Goal: Contribute content: Contribute content

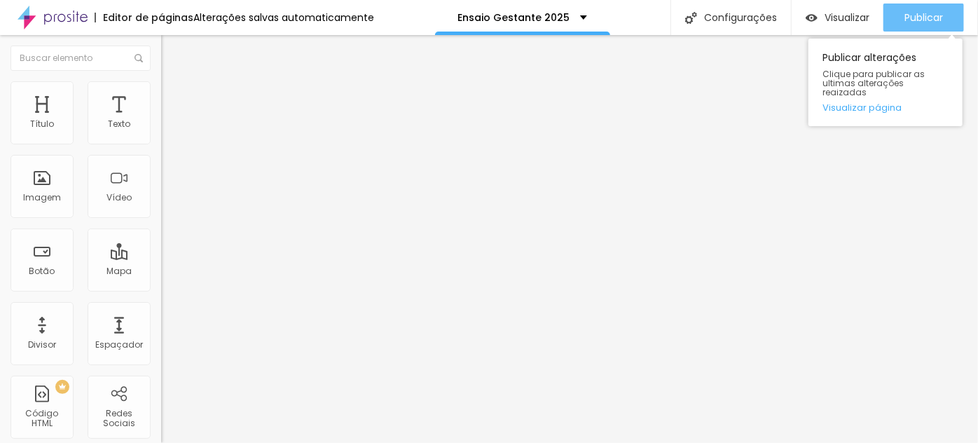
click at [916, 19] on span "Publicar" at bounding box center [924, 17] width 39 height 11
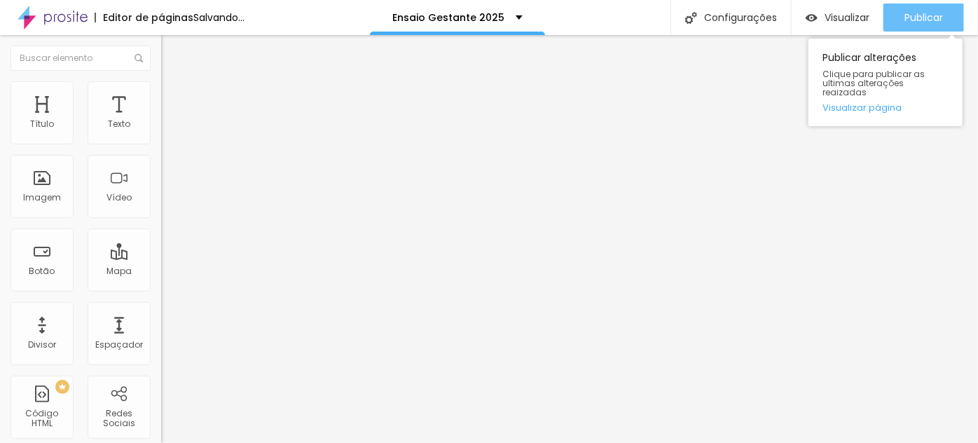
click at [923, 17] on span "Publicar" at bounding box center [924, 17] width 39 height 11
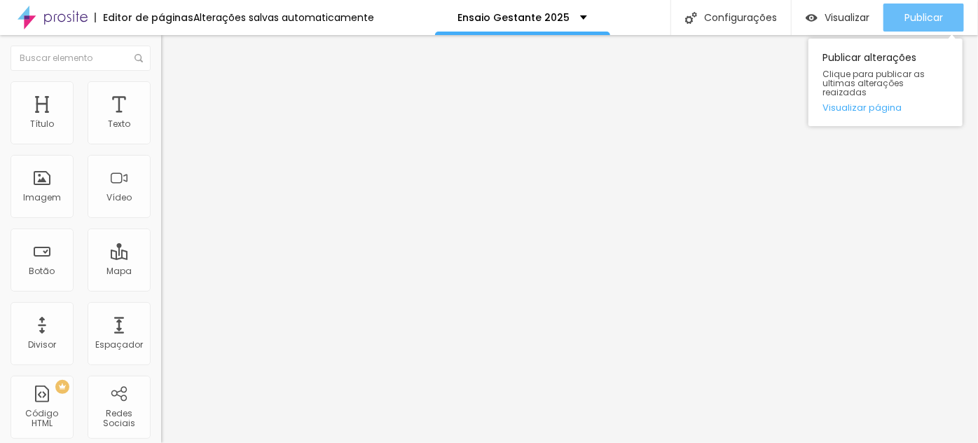
click at [930, 18] on span "Publicar" at bounding box center [924, 17] width 39 height 11
click at [935, 14] on span "Publicar" at bounding box center [924, 17] width 39 height 11
click at [919, 23] on span "Publicar" at bounding box center [924, 17] width 39 height 11
click at [926, 18] on span "Publicar" at bounding box center [924, 17] width 39 height 11
click at [917, 23] on span "Publicar" at bounding box center [924, 17] width 39 height 11
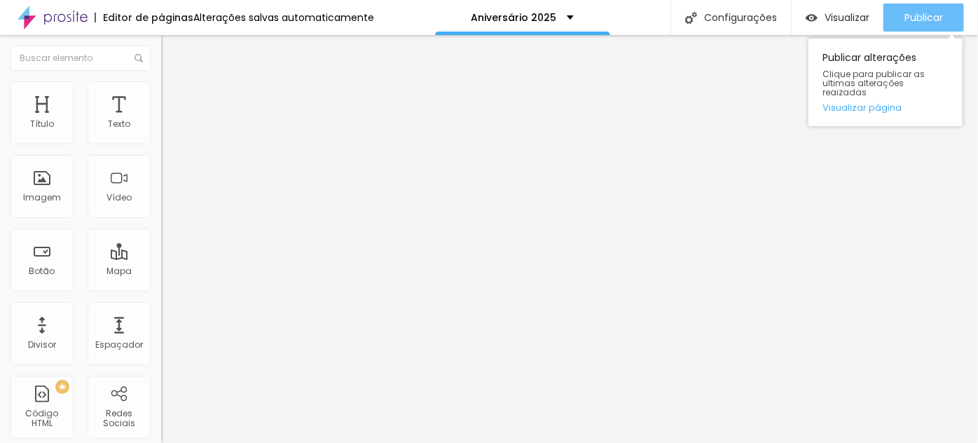
click at [935, 18] on span "Publicar" at bounding box center [924, 17] width 39 height 11
click at [922, 2] on div "Publicar Publicar alterações Clique para publicar as ultimas alterações reaizad…" at bounding box center [924, 17] width 81 height 35
click at [930, 15] on span "Publicar" at bounding box center [924, 17] width 39 height 11
click at [914, 20] on span "Publicar" at bounding box center [924, 17] width 39 height 11
click at [925, 12] on span "Publicar" at bounding box center [924, 17] width 39 height 11
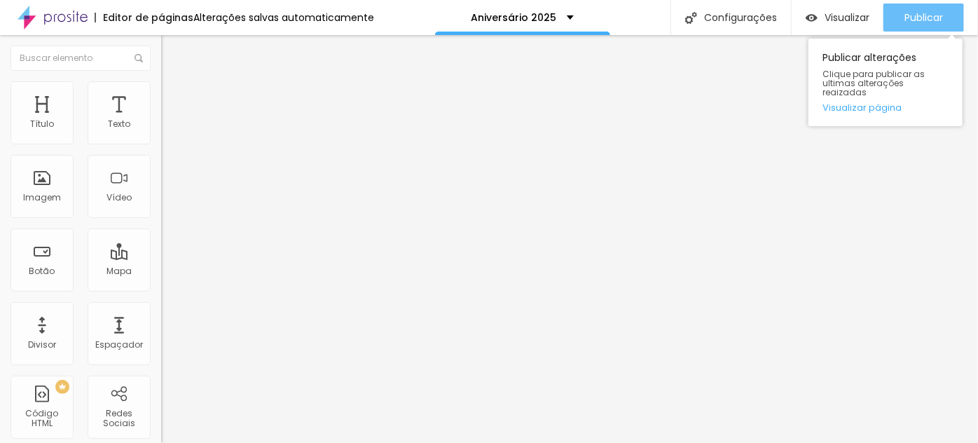
click at [934, 13] on span "Publicar" at bounding box center [924, 17] width 39 height 11
click at [933, 18] on span "Publicar" at bounding box center [924, 17] width 39 height 11
click at [929, 18] on span "Publicar" at bounding box center [924, 17] width 39 height 11
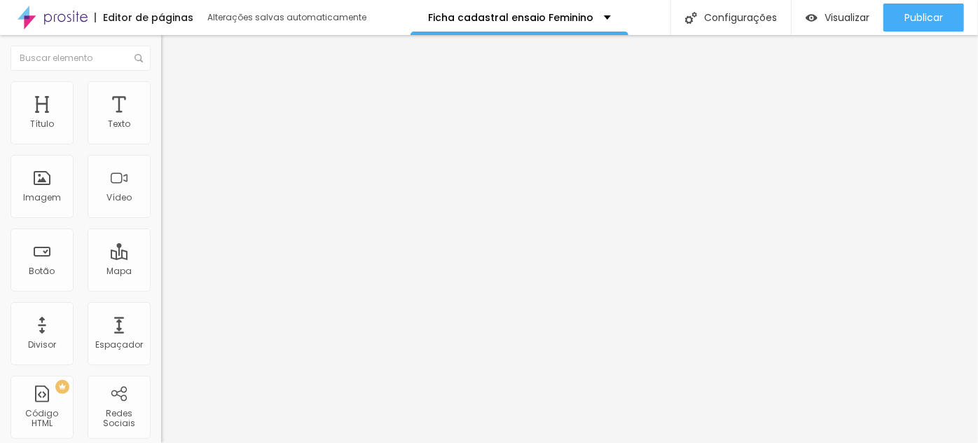
click at [161, 142] on img at bounding box center [165, 146] width 8 height 8
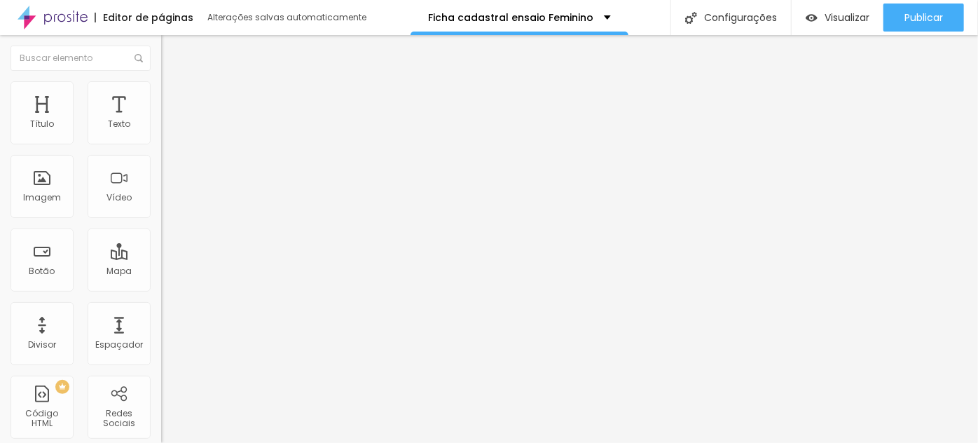
drag, startPoint x: 352, startPoint y: 255, endPoint x: 308, endPoint y: 266, distance: 45.5
type input "Mini"
drag, startPoint x: 275, startPoint y: 262, endPoint x: 275, endPoint y: 136, distance: 126.1
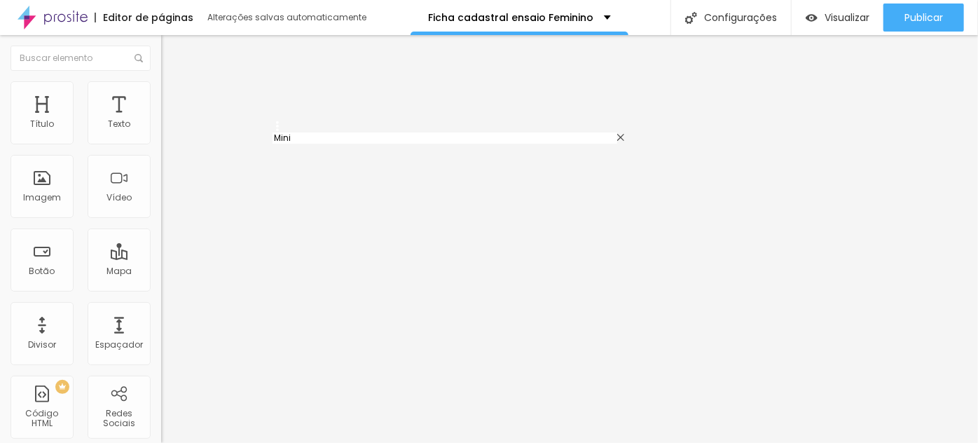
type input "Mini"
type input "Light"
type input "Clássico"
type input "Luxo"
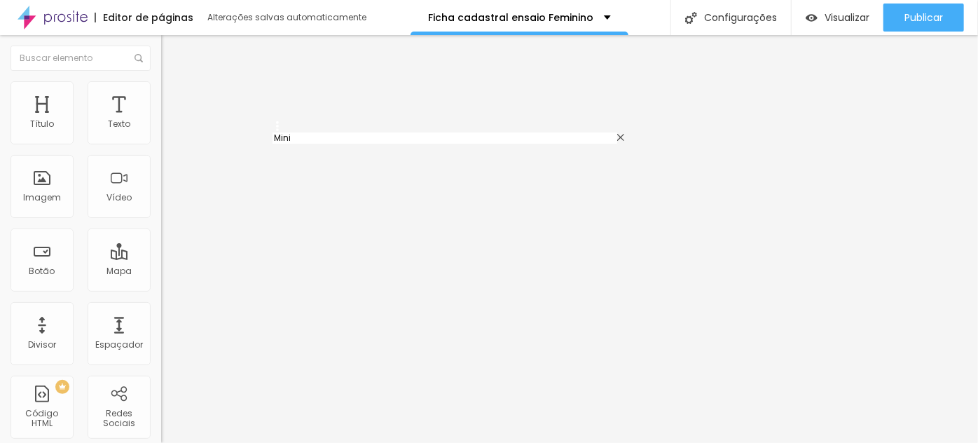
type input "Diamante"
drag, startPoint x: 349, startPoint y: 294, endPoint x: 310, endPoint y: 293, distance: 39.3
type input "Pocket"
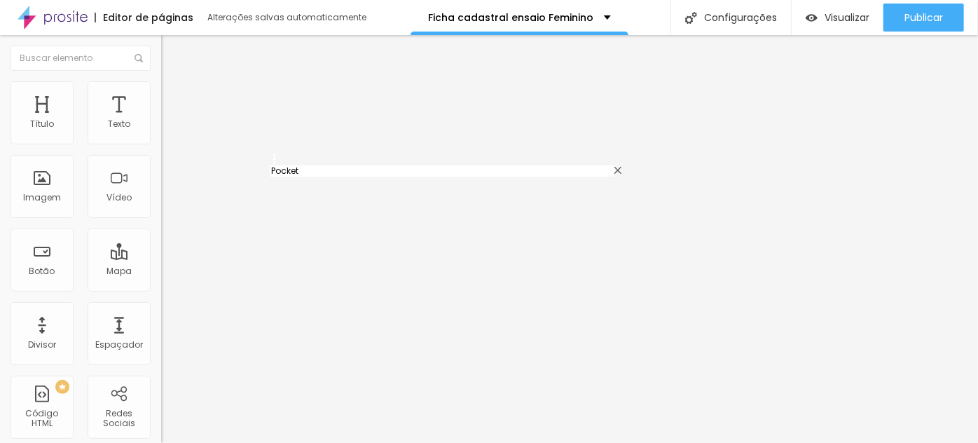
drag, startPoint x: 278, startPoint y: 296, endPoint x: 275, endPoint y: 170, distance: 126.8
type input "Pocket"
type input "Light"
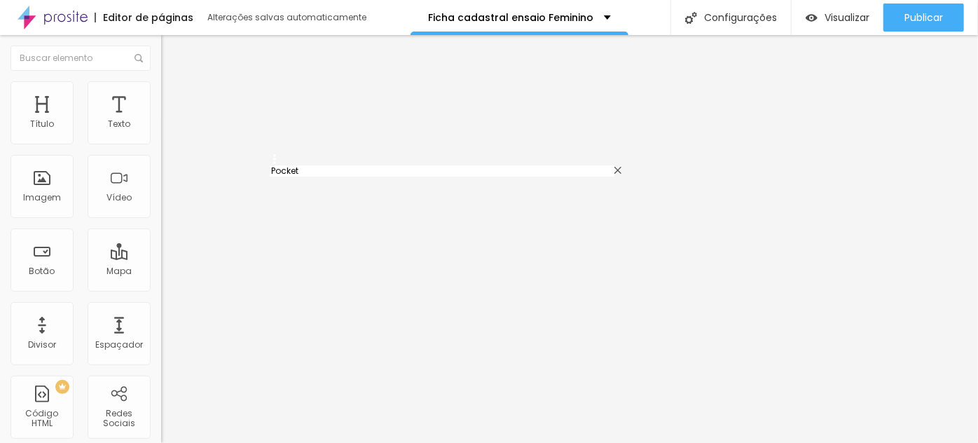
type input "Clássico"
type input "Luxo"
type input "Diamante"
drag, startPoint x: 348, startPoint y: 324, endPoint x: 312, endPoint y: 322, distance: 35.1
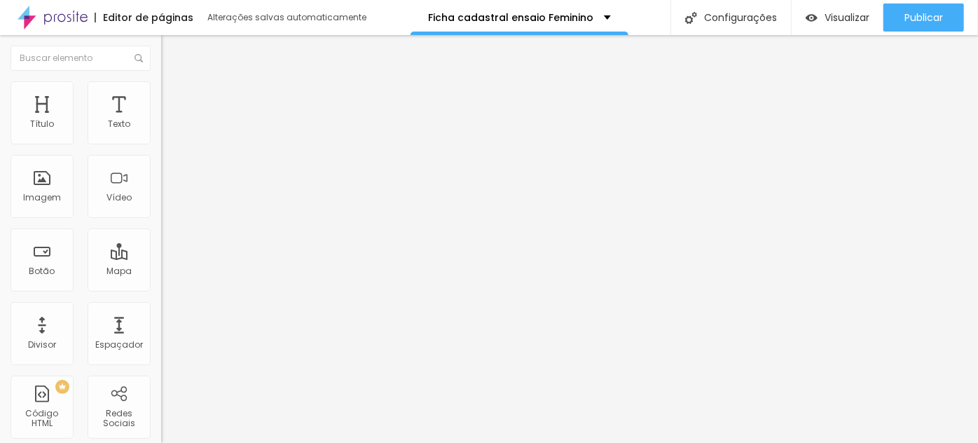
type input "Silver"
drag, startPoint x: 278, startPoint y: 331, endPoint x: 282, endPoint y: 266, distance: 64.6
type input "Silver"
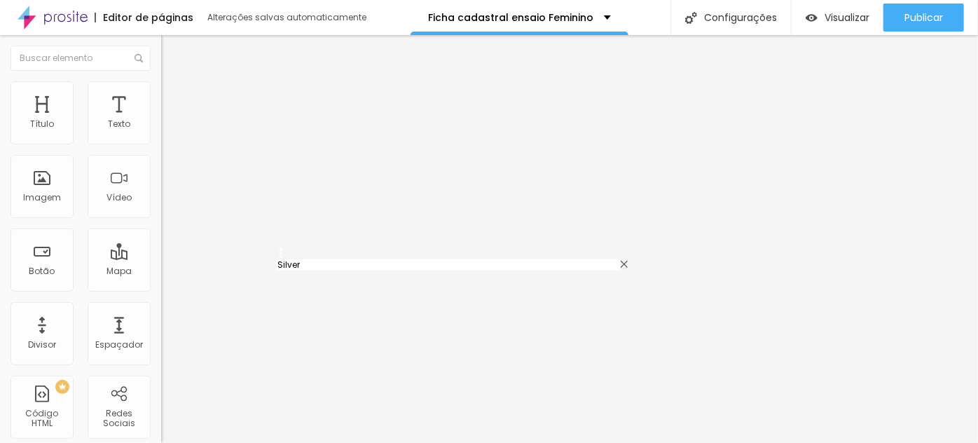
type input "Luxo"
type input "Diamante"
drag, startPoint x: 357, startPoint y: 359, endPoint x: 313, endPoint y: 355, distance: 43.6
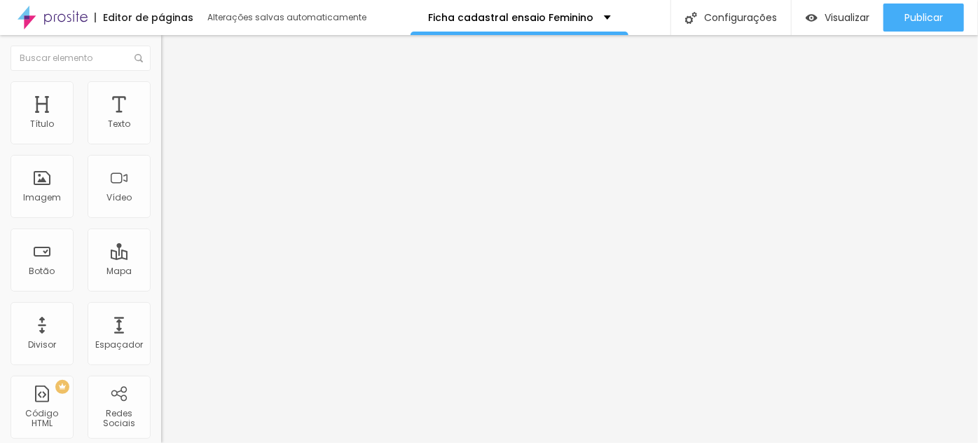
type input "Gold"
drag, startPoint x: 277, startPoint y: 355, endPoint x: 275, endPoint y: 324, distance: 30.9
type input "Gold"
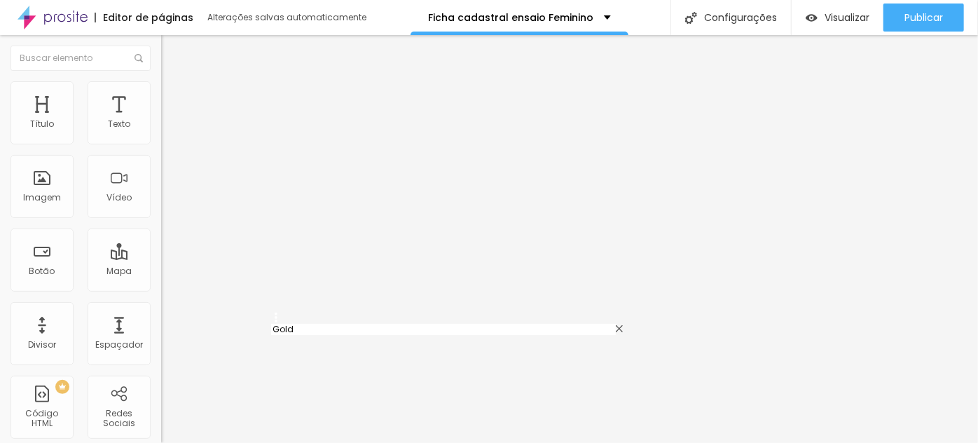
type input "Diamante"
click at [161, 141] on span at bounding box center [165, 147] width 8 height 12
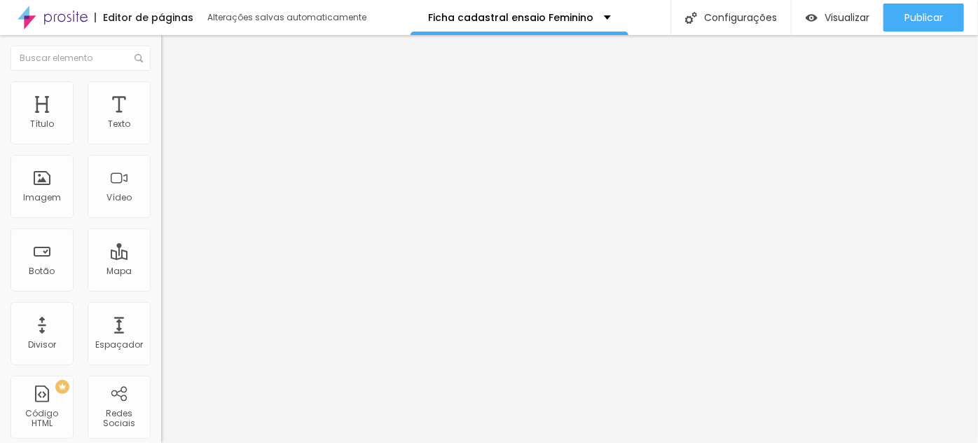
scroll to position [382, 0]
drag, startPoint x: 448, startPoint y: 244, endPoint x: 493, endPoint y: 252, distance: 46.2
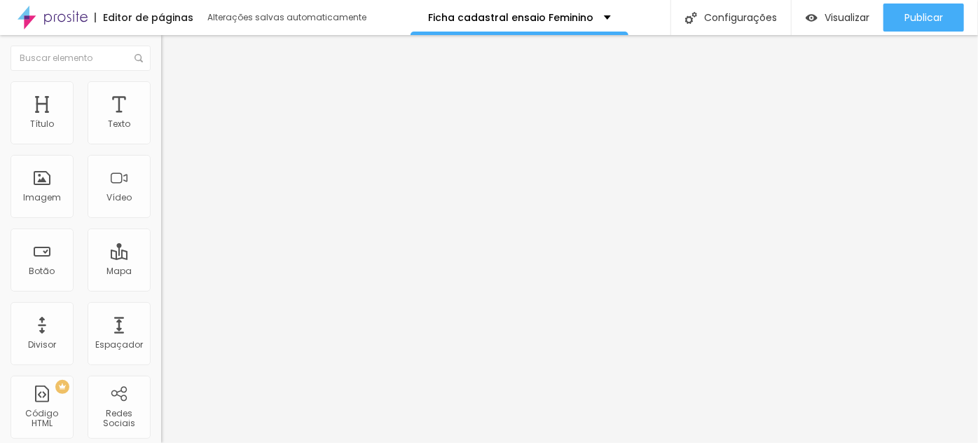
scroll to position [0, 65]
type input "Acompanhamento de cabelo e retoque de make R$450,00"
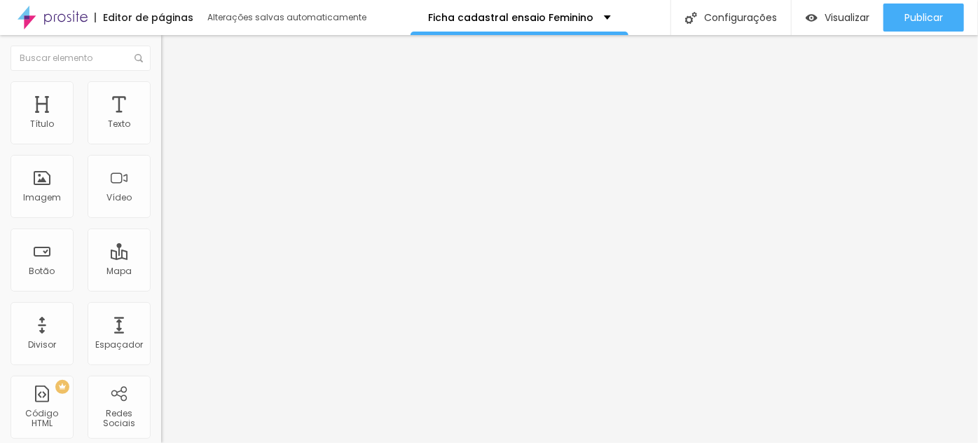
type input "Pintura corporal golden R$499,00"
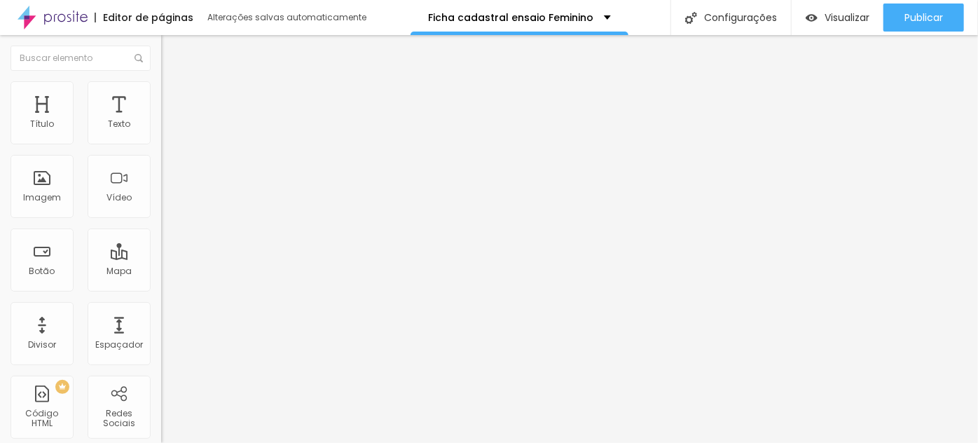
type input "Sem adicionais"
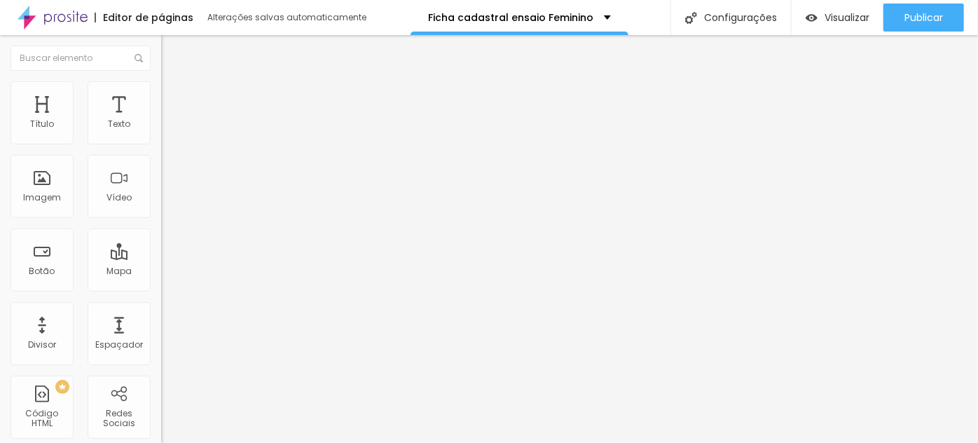
click at [161, 141] on span at bounding box center [165, 147] width 8 height 12
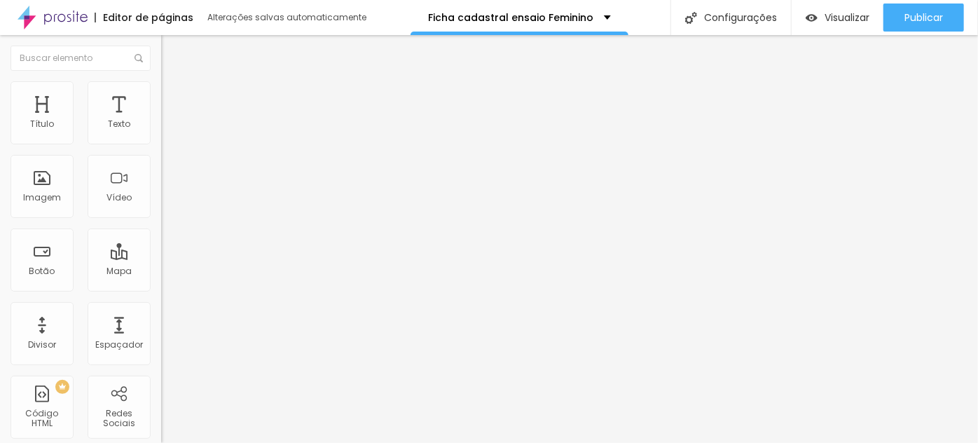
type input "Em caso da modelo ser menor de 18 anos, preencher com os dados do resposável"
click at [161, 142] on img at bounding box center [165, 146] width 8 height 8
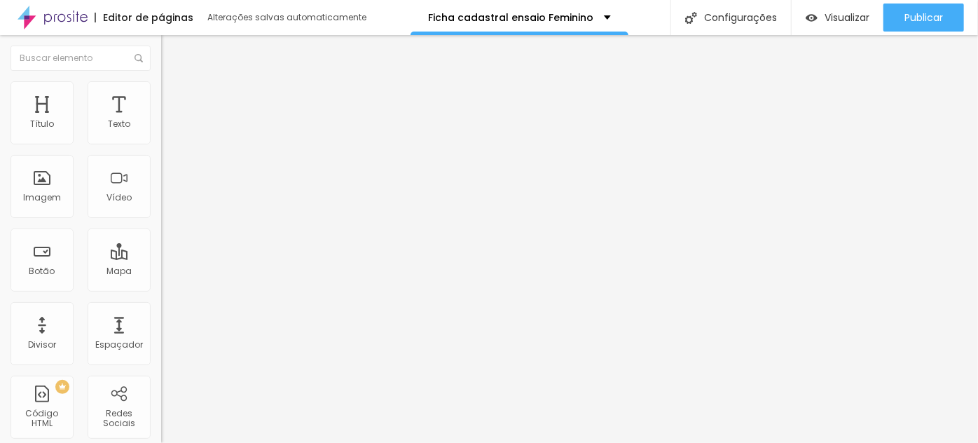
drag, startPoint x: 523, startPoint y: 231, endPoint x: 766, endPoint y: 231, distance: 243.1
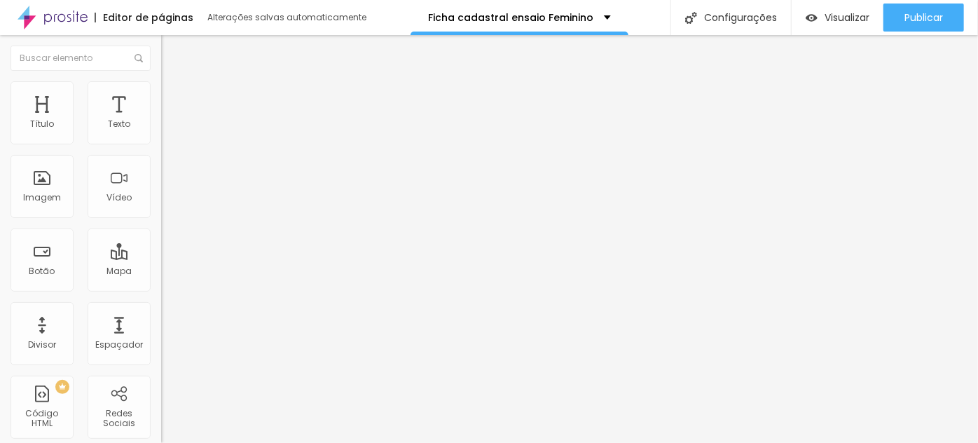
paste input "Em caso da modelo ser menor de 18 anos, preencher com os dados do resposável"
type input "Nome (Em caso da modelo ser menor de 18 anos, preencher com os dados do resposá…"
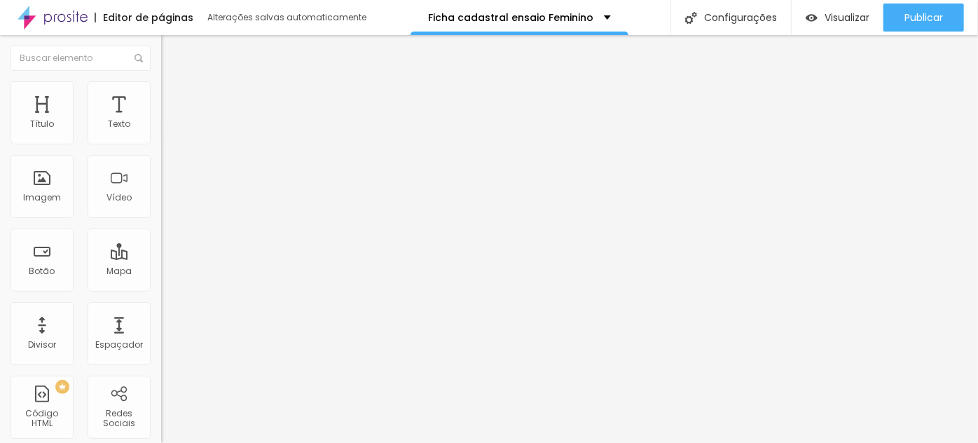
click at [161, 142] on img at bounding box center [165, 146] width 8 height 8
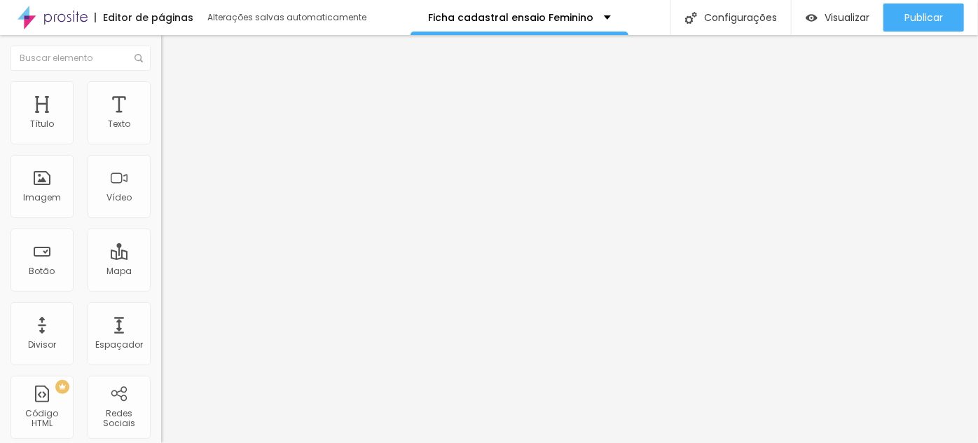
scroll to position [446, 0]
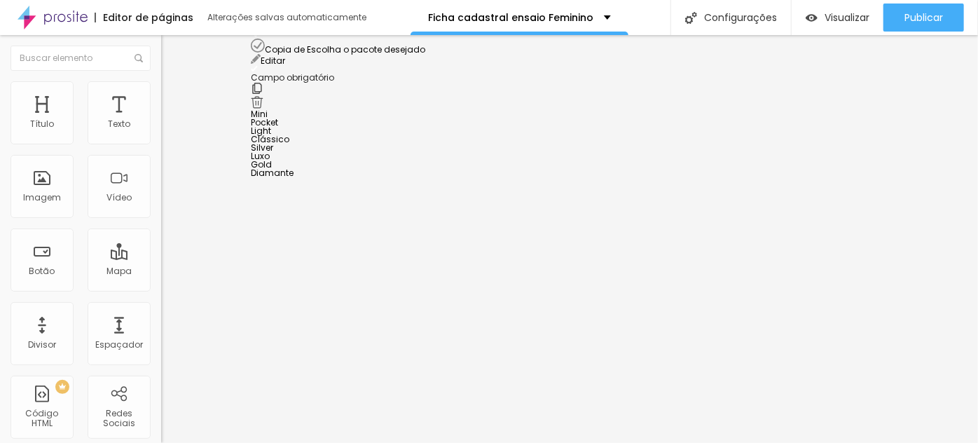
drag, startPoint x: 254, startPoint y: 266, endPoint x: 265, endPoint y: 43, distance: 222.4
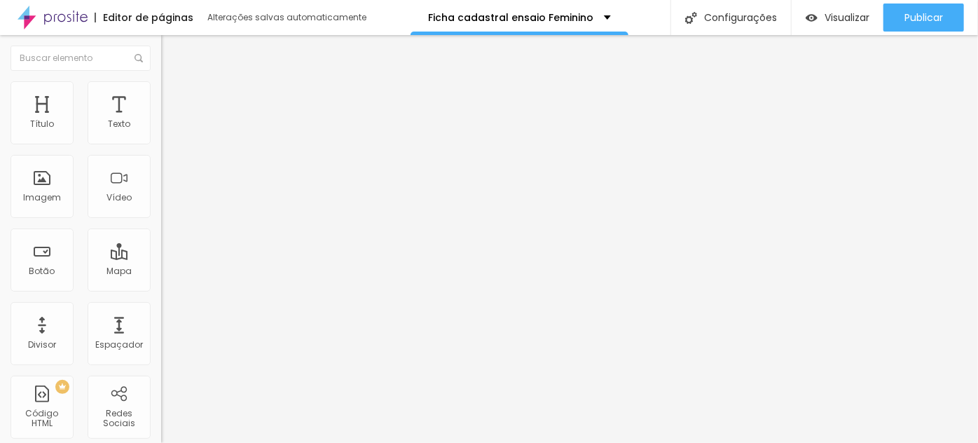
scroll to position [636, 0]
drag, startPoint x: 391, startPoint y: 158, endPoint x: 399, endPoint y: 163, distance: 9.7
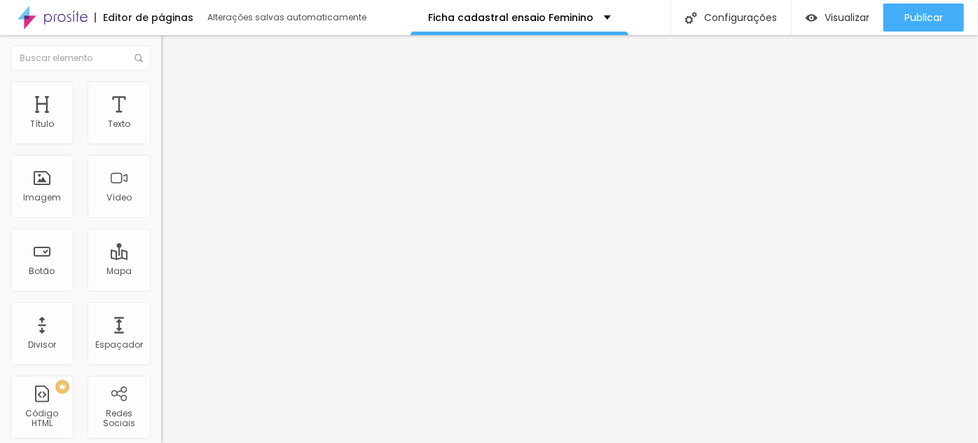
drag, startPoint x: 404, startPoint y: 160, endPoint x: 324, endPoint y: 165, distance: 80.1
type input "Escolha o tipo de ensaio"
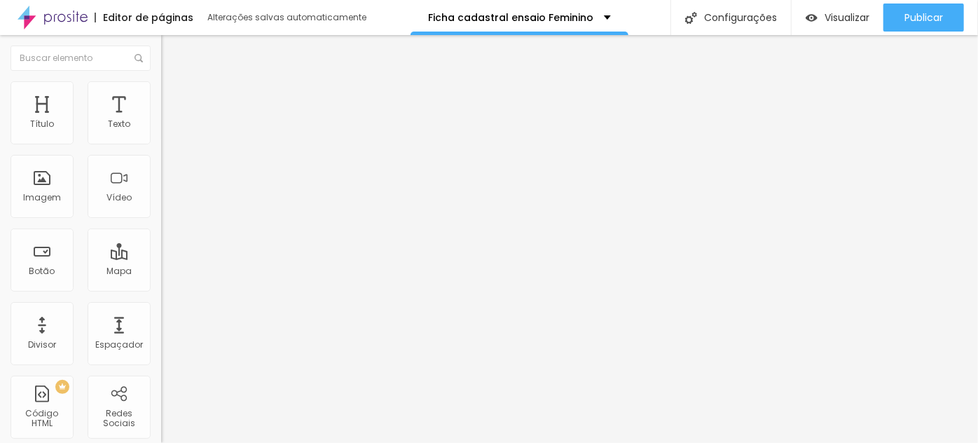
type input "Álbum Elegance 20 páginas + luva R$999,00"
type input "Pintura corporal golden R$499,00"
type input "Produção adicional R$200,00"
type input "Ensaio realizado aos sábados R$200,00"
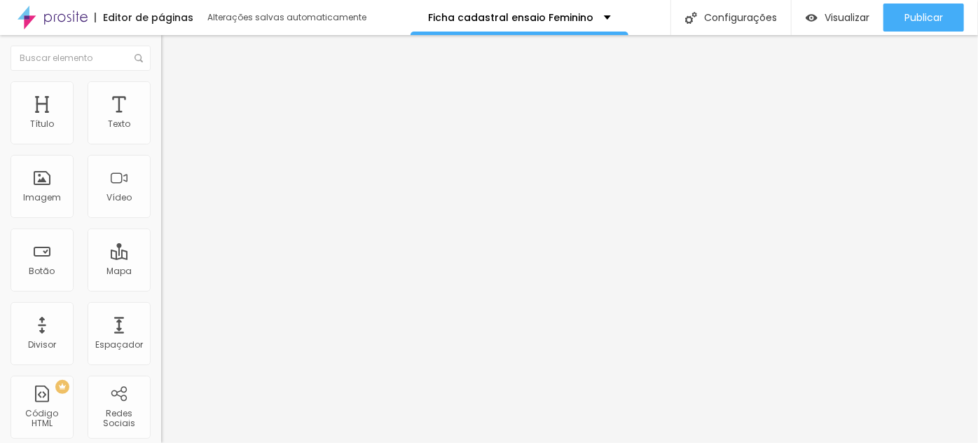
type input "Sem adicionais"
type input "Pintura corporal golden R$499,00"
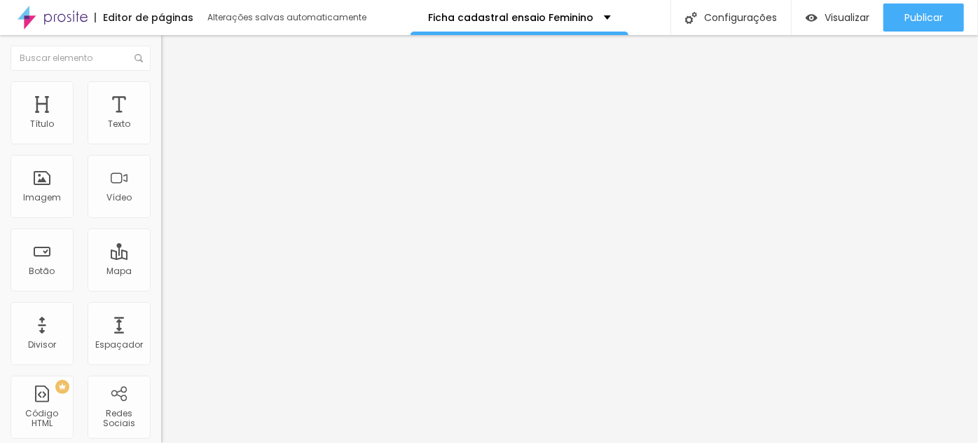
type input "Produção adicional R$200,00"
type input "Ensaio realizado aos sábados R$200,00"
type input "Sem adicionais"
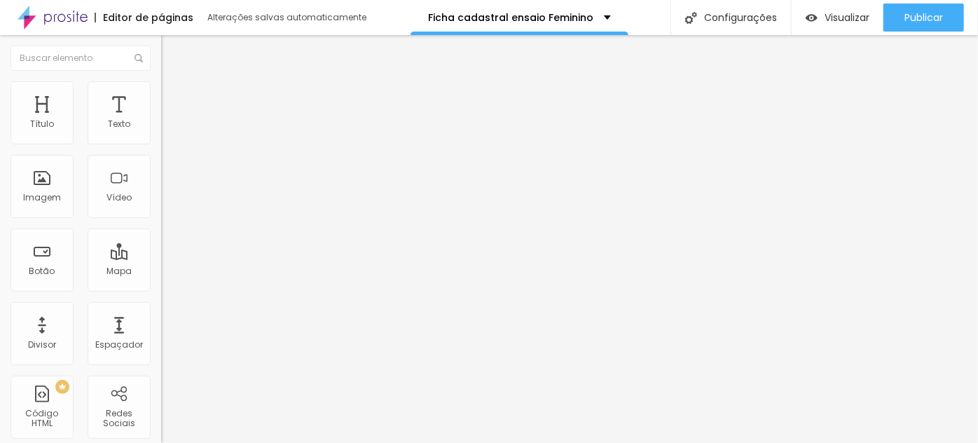
type input "Produção adicional R$200,00"
type input "Ensaio realizado aos sábados R$200,00"
type input "Sem adicionais"
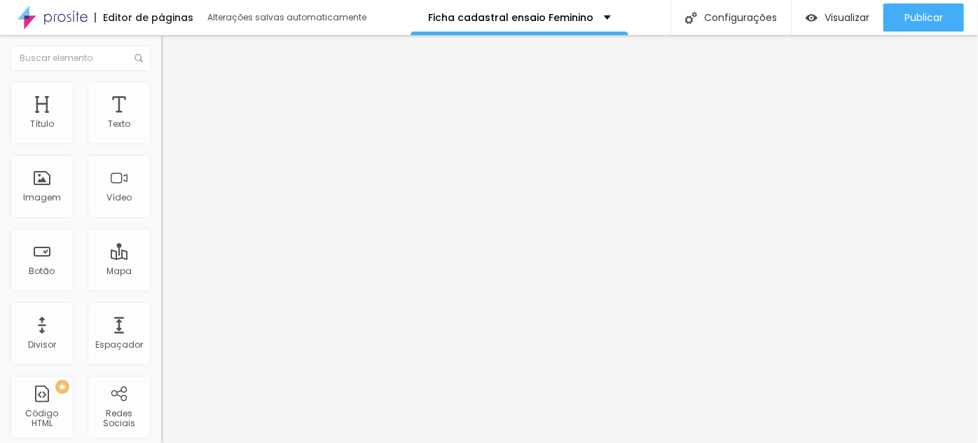
type input "Ensaio realizado aos sábados R$200,00"
type input "Sem adicionais"
drag, startPoint x: 478, startPoint y: 229, endPoint x: 301, endPoint y: 226, distance: 176.6
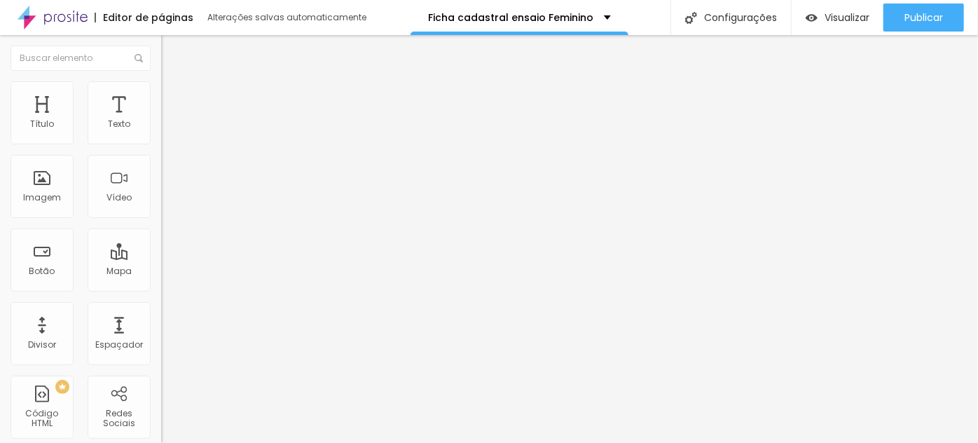
type input "Ensaio sensual feminino"
drag, startPoint x: 353, startPoint y: 260, endPoint x: 317, endPoint y: 250, distance: 37.7
type input "S"
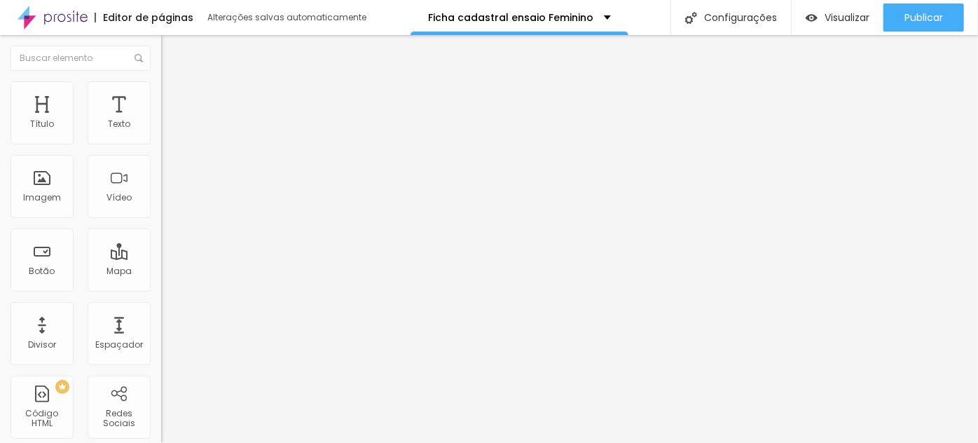
type input "Ensaio pré aniversário adulto"
drag, startPoint x: 371, startPoint y: 293, endPoint x: 314, endPoint y: 296, distance: 56.9
type input "Ensaio pré aniversário teen"
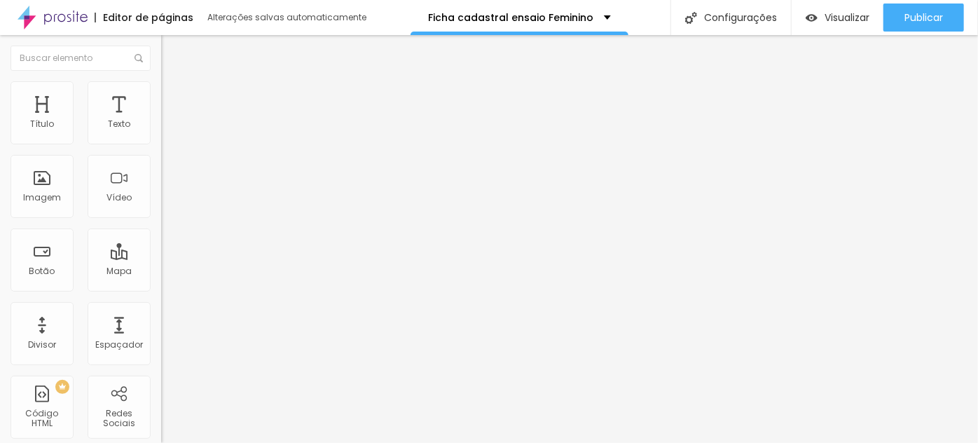
drag, startPoint x: 331, startPoint y: 329, endPoint x: 312, endPoint y: 326, distance: 19.0
type input "Ensaio editorial de moda adulto"
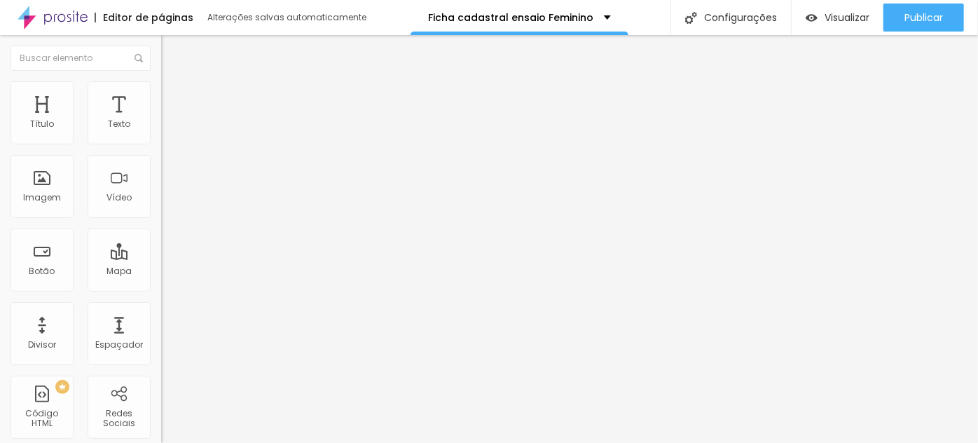
drag, startPoint x: 357, startPoint y: 359, endPoint x: 306, endPoint y: 360, distance: 50.5
type input "Ensaio Editorial de moda teen"
click at [161, 142] on img at bounding box center [165, 146] width 8 height 8
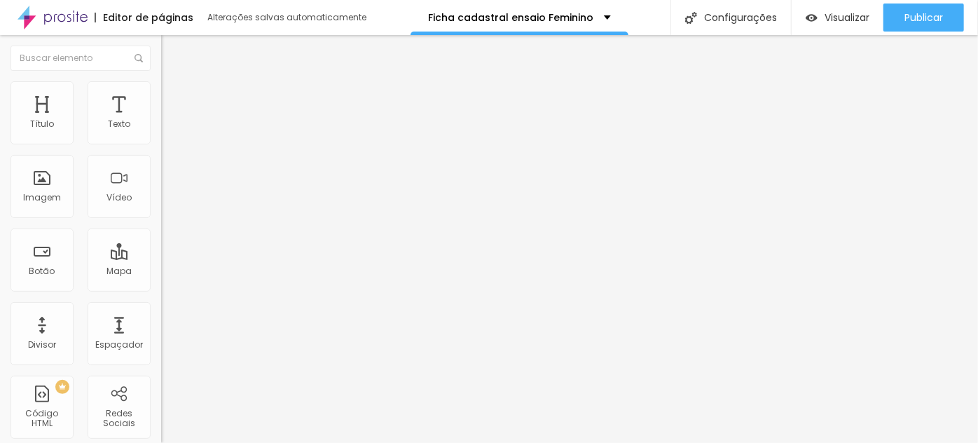
scroll to position [1433, 0]
drag, startPoint x: 424, startPoint y: 224, endPoint x: 453, endPoint y: 227, distance: 29.6
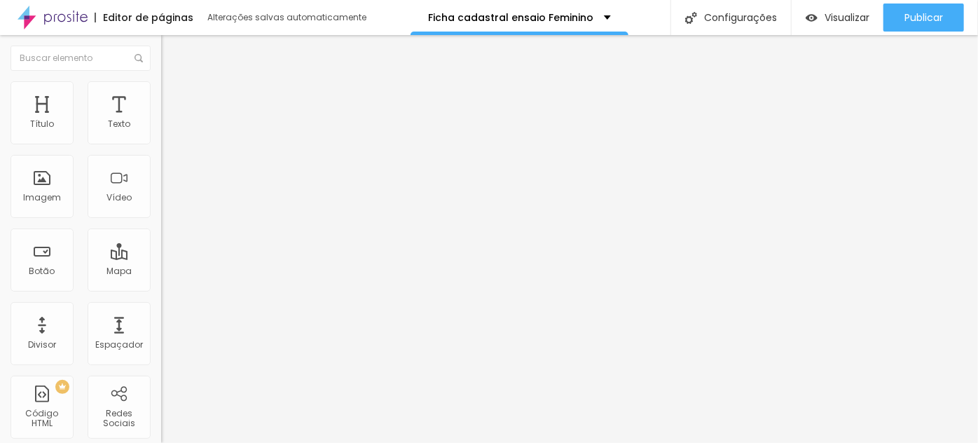
drag, startPoint x: 434, startPoint y: 223, endPoint x: 425, endPoint y: 227, distance: 9.4
drag, startPoint x: 435, startPoint y: 227, endPoint x: 488, endPoint y: 224, distance: 52.7
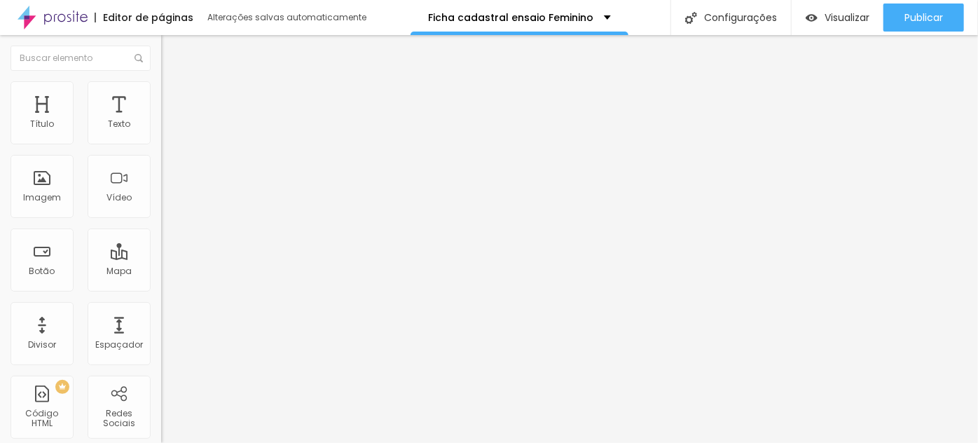
type input "Valor TOTAL á vista via PIX com desconto (o desconto será aplicado mediante pag…"
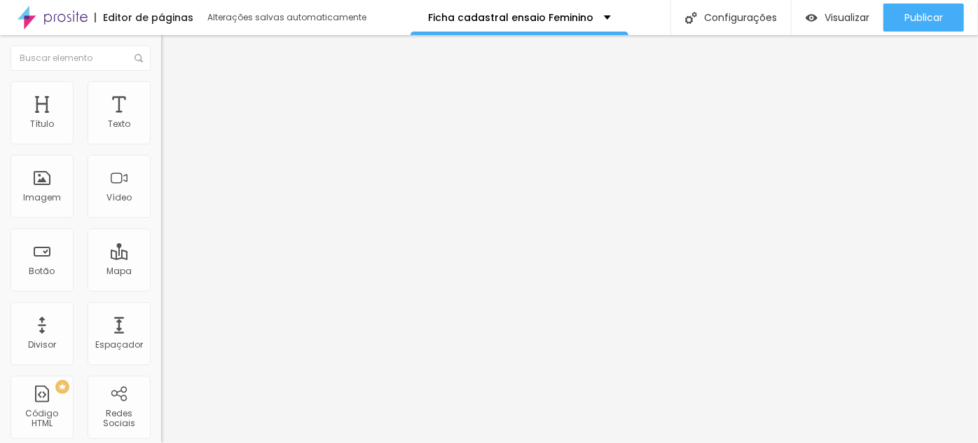
drag, startPoint x: 330, startPoint y: 284, endPoint x: 314, endPoint y: 285, distance: 16.1
type input "Valor à vista com sinal via PIX no fechamento do contrato e saldo via PIX ou es…"
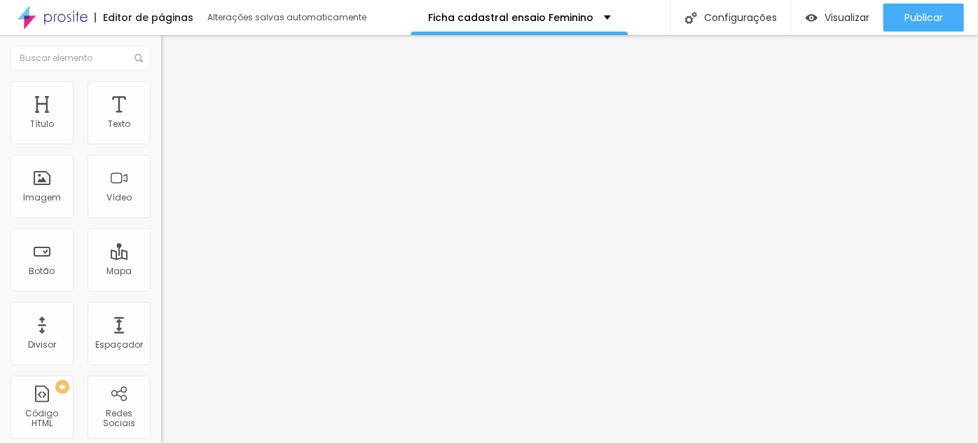
scroll to position [0, 0]
drag, startPoint x: 274, startPoint y: 287, endPoint x: 274, endPoint y: 248, distance: 39.2
type input "Valor à vista com sinal via PIX no fechamento do contrato e saldo via PIX ou es…"
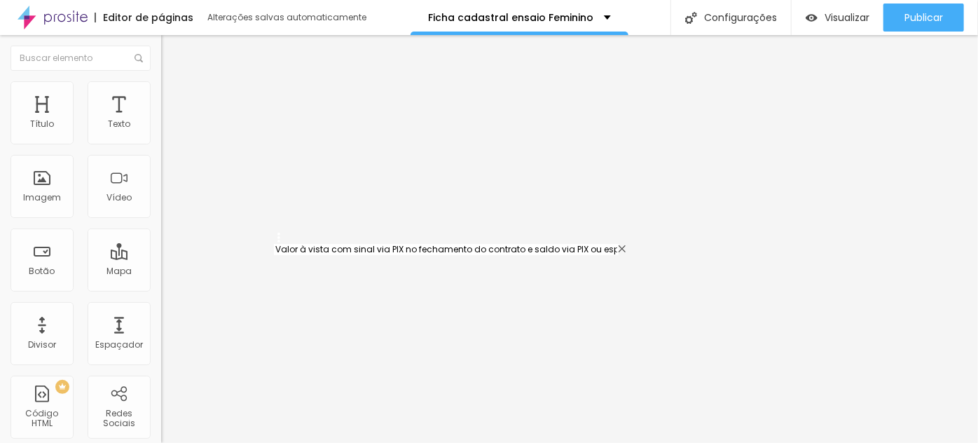
type input "Sinal via PIX + saldo (via pix ou parcelado em até 10 vezes sem juros no cartão…"
drag, startPoint x: 329, startPoint y: 254, endPoint x: 321, endPoint y: 255, distance: 7.7
drag, startPoint x: 332, startPoint y: 252, endPoint x: 341, endPoint y: 259, distance: 10.5
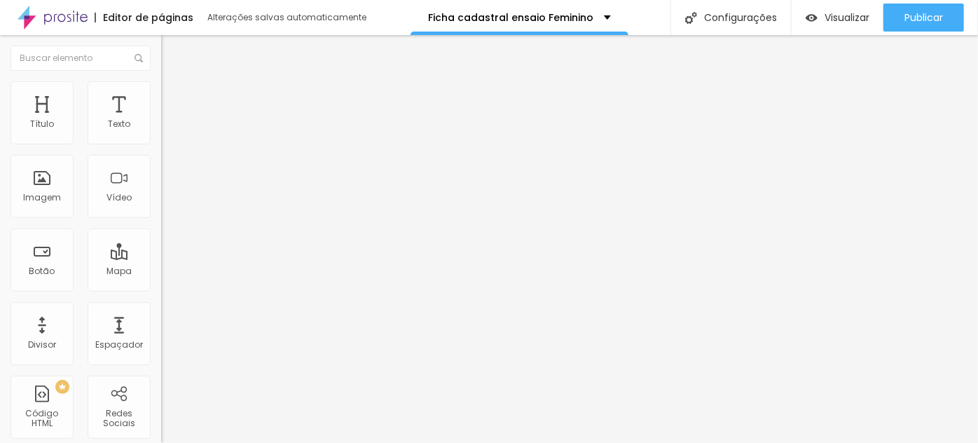
type input "Valor à vista com desconto sendo sinal via PIX no fechamento do contrato e sald…"
drag, startPoint x: 404, startPoint y: 284, endPoint x: 439, endPoint y: 282, distance: 35.1
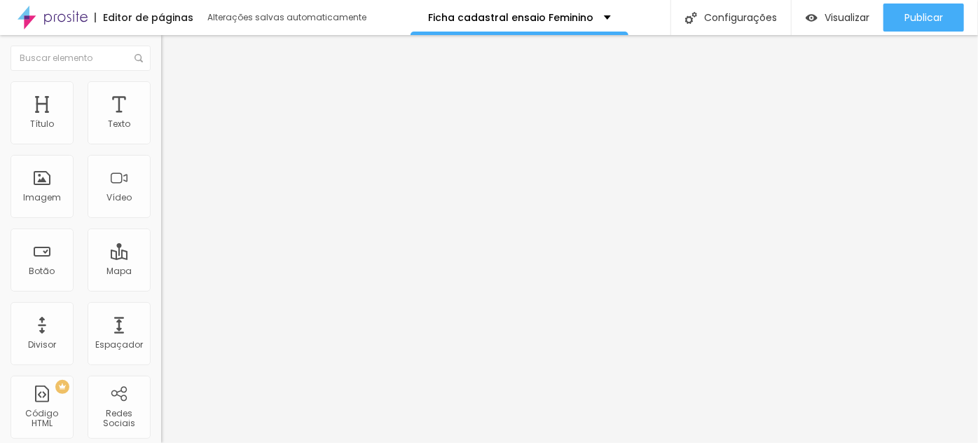
type input "Sinal via PIX + saldo (parcelado em até 10 vezes sem juros no cartão de crédito…"
drag, startPoint x: 448, startPoint y: 288, endPoint x: 465, endPoint y: 290, distance: 16.3
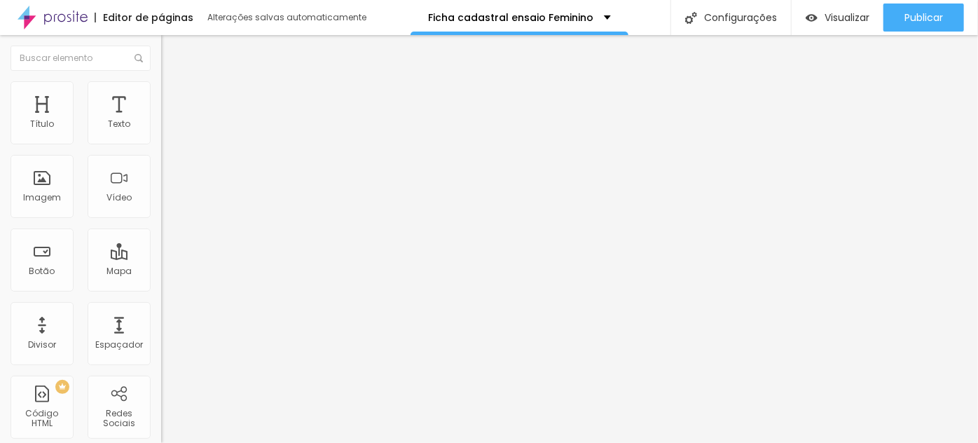
click at [161, 142] on img at bounding box center [165, 146] width 8 height 8
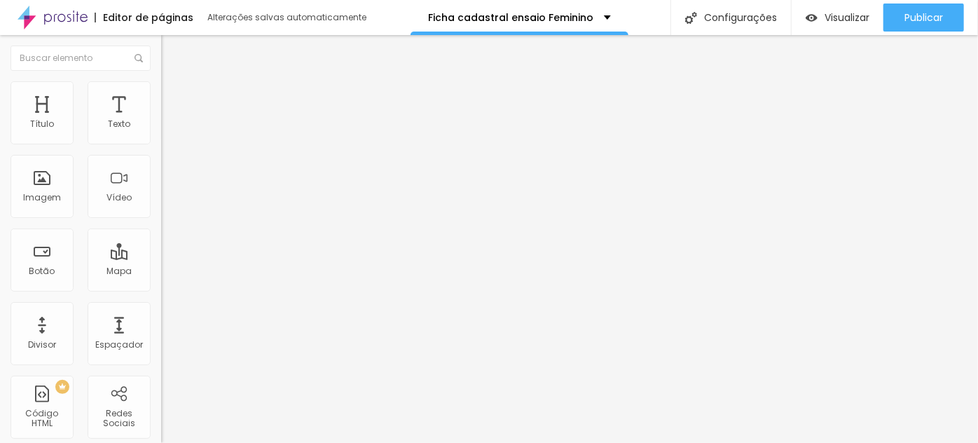
drag, startPoint x: 316, startPoint y: 287, endPoint x: 530, endPoint y: 294, distance: 214.5
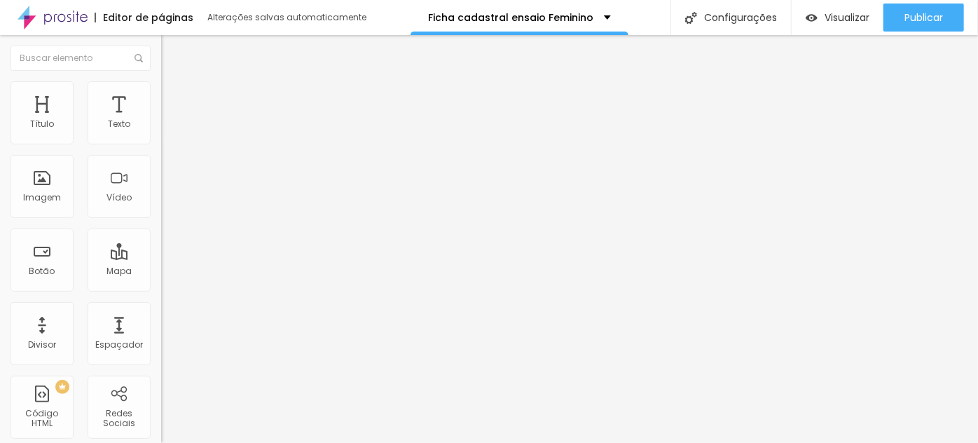
scroll to position [0, 0]
drag, startPoint x: 422, startPoint y: 288, endPoint x: 429, endPoint y: 287, distance: 7.7
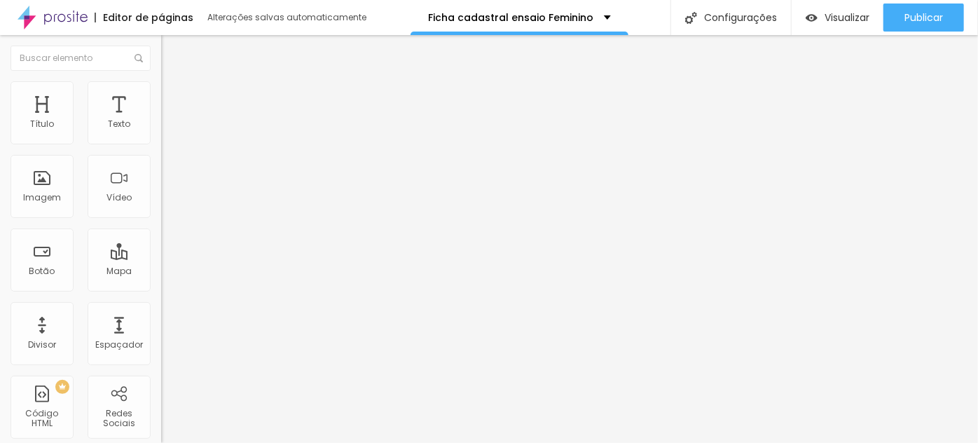
drag, startPoint x: 444, startPoint y: 289, endPoint x: 468, endPoint y: 291, distance: 24.6
drag, startPoint x: 458, startPoint y: 289, endPoint x: 489, endPoint y: 291, distance: 31.6
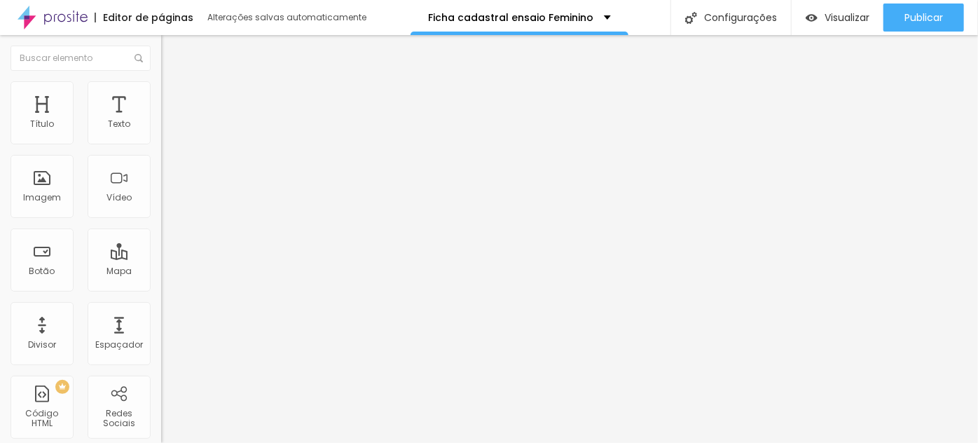
type input "Valor TOTAL á vista via PIX com desconto (o desconto será aplicado mediante pag…"
drag, startPoint x: 311, startPoint y: 319, endPoint x: 360, endPoint y: 320, distance: 49.1
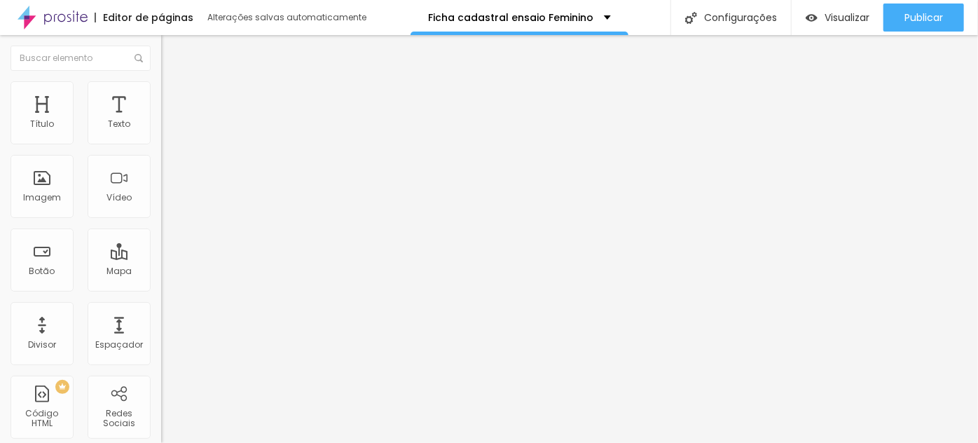
drag, startPoint x: 398, startPoint y: 319, endPoint x: 443, endPoint y: 325, distance: 45.2
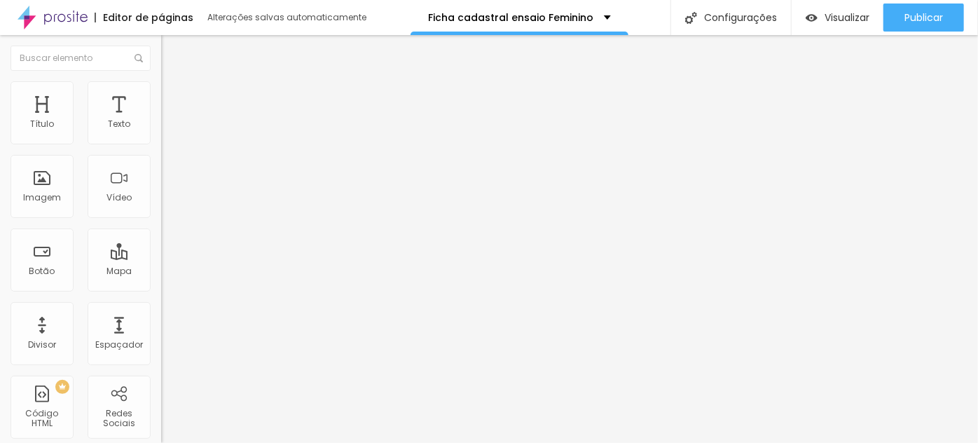
type input "Sinal via PIX + saldo (parcelado em até 10 vezes sem juros no cartão de crédito…"
drag, startPoint x: 360, startPoint y: 351, endPoint x: 321, endPoint y: 334, distance: 42.7
drag, startPoint x: 487, startPoint y: 351, endPoint x: 188, endPoint y: 353, distance: 299.2
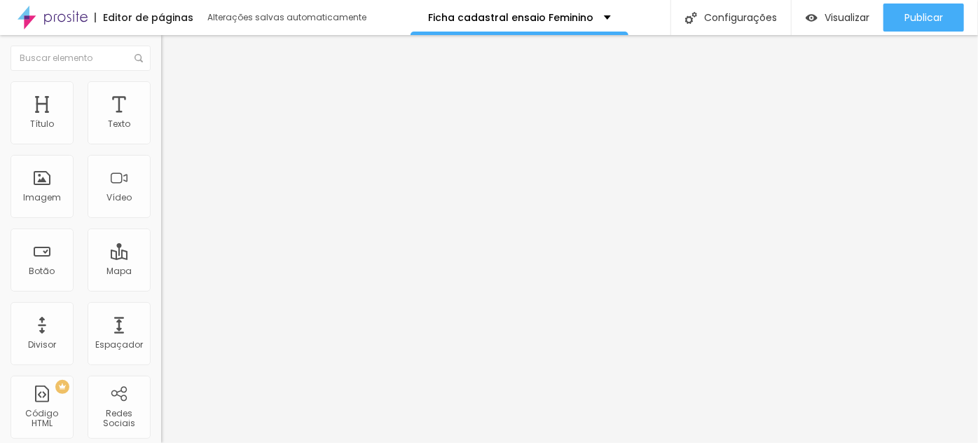
type input "Valor à vista com desconto sendo sinal via PIX no fechamento do contrato + sald…"
drag, startPoint x: 317, startPoint y: 322, endPoint x: 302, endPoint y: 325, distance: 15.8
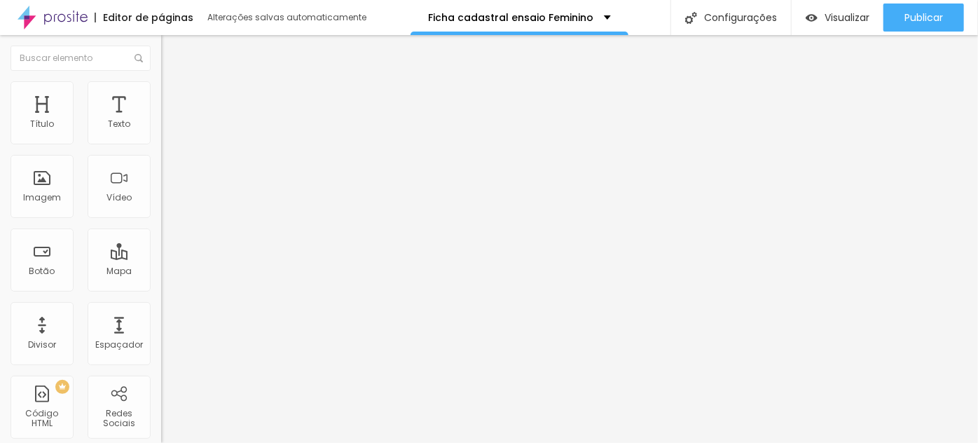
paste input "Valor à vista com desconto sendo sinal via PIX no fechamento do contrato + sald…"
drag, startPoint x: 334, startPoint y: 319, endPoint x: 384, endPoint y: 319, distance: 49.7
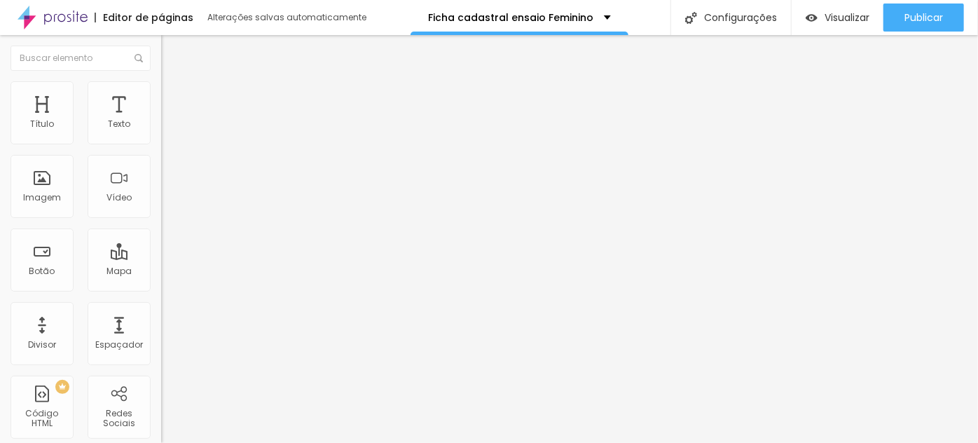
drag, startPoint x: 395, startPoint y: 315, endPoint x: 405, endPoint y: 319, distance: 10.4
drag, startPoint x: 451, startPoint y: 285, endPoint x: 448, endPoint y: 295, distance: 10.2
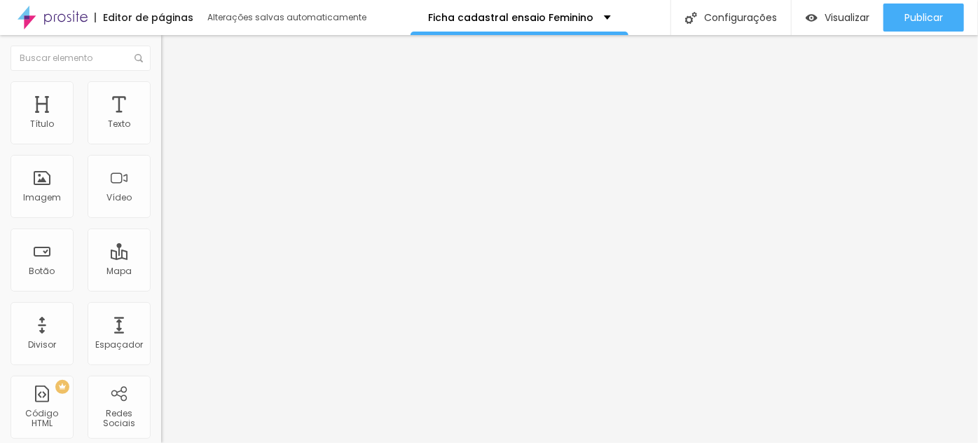
drag, startPoint x: 456, startPoint y: 317, endPoint x: 305, endPoint y: 315, distance: 150.6
type input "Sinal via PIX no fechamento do contrato + saldo em espécie ou via PIX na data d…"
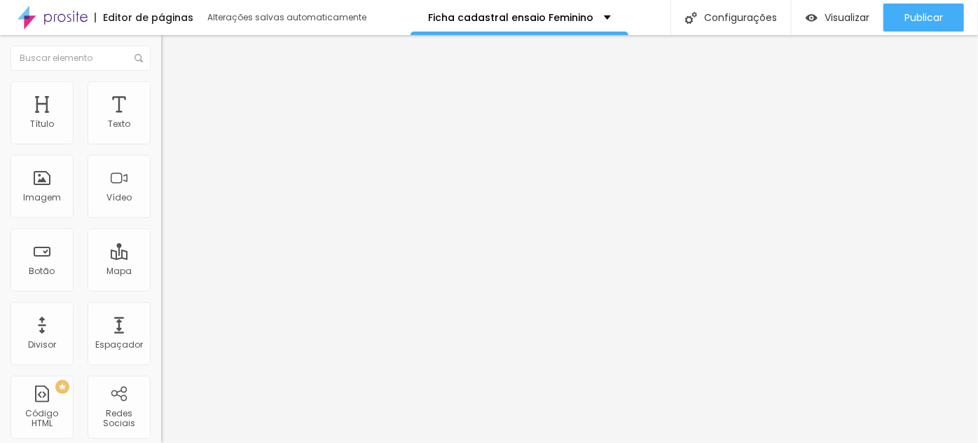
type input "Sinal via PIX no fechamento do contrato + saldo (parcelado em até 10 vezes sem …"
drag, startPoint x: 467, startPoint y: 319, endPoint x: 489, endPoint y: 320, distance: 22.5
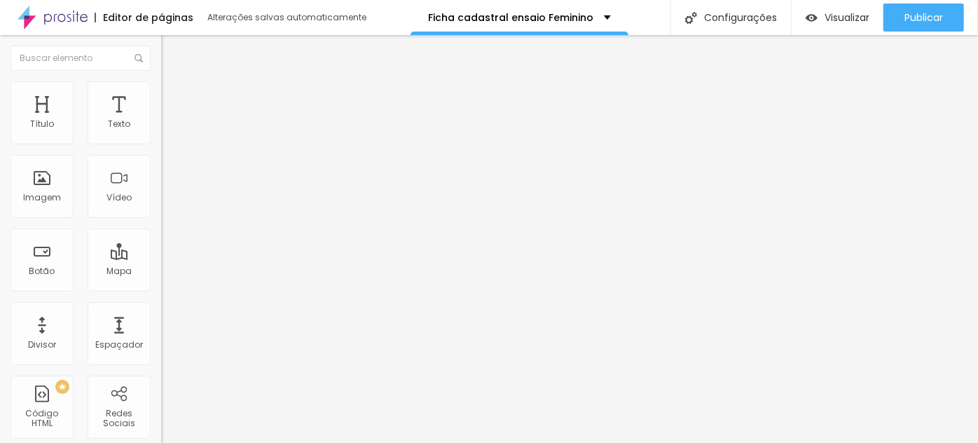
drag, startPoint x: 340, startPoint y: 317, endPoint x: 430, endPoint y: 321, distance: 90.5
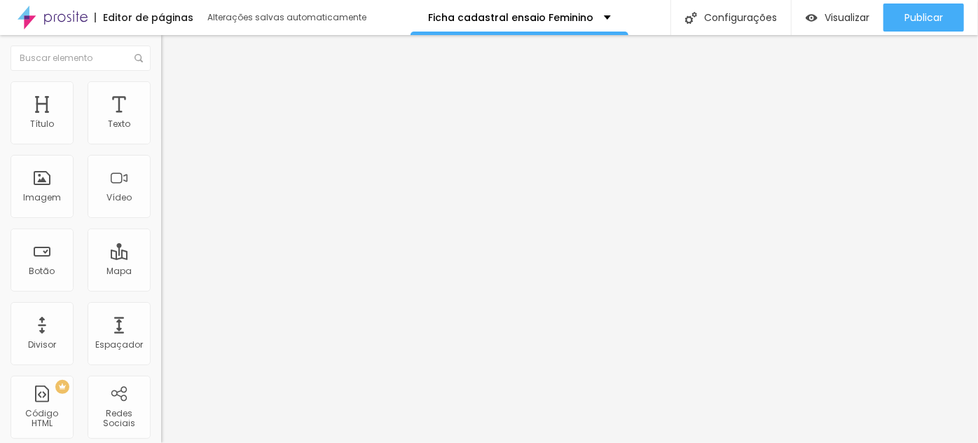
type input "Sinal via PIX no fechamento do contrato + saldo parcelado em até 10 vezes sem j…"
click at [161, 141] on span at bounding box center [165, 147] width 8 height 12
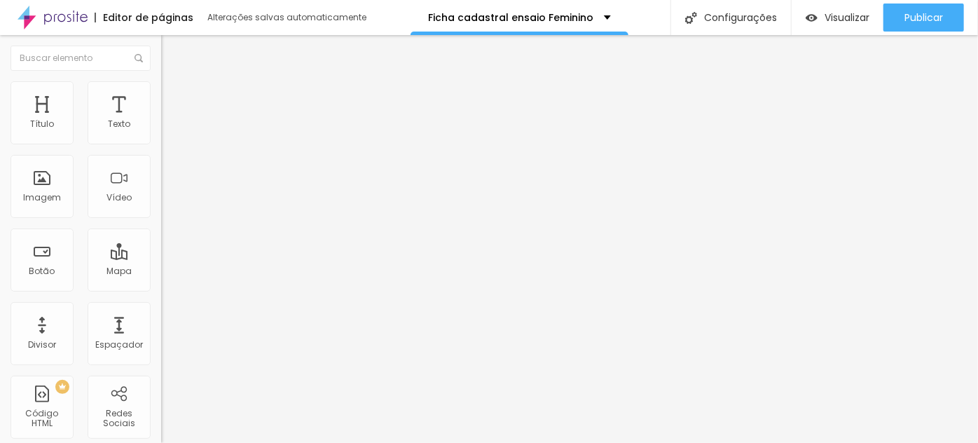
click at [161, 142] on img at bounding box center [165, 146] width 8 height 8
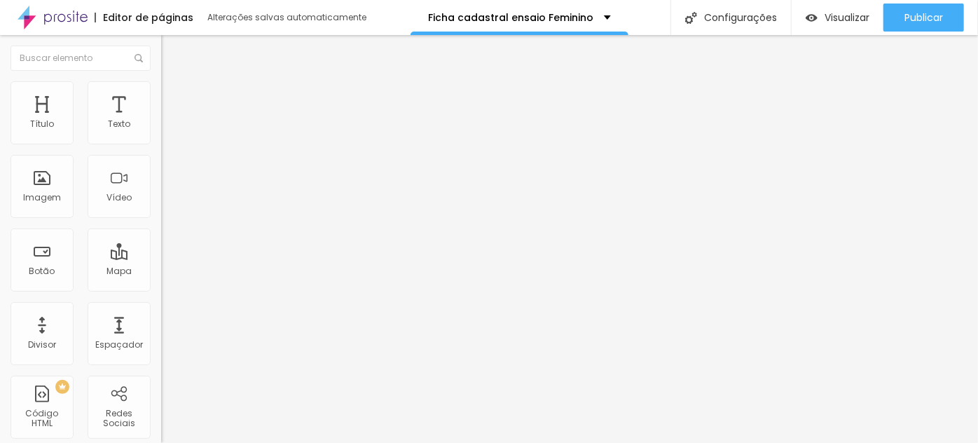
drag, startPoint x: 321, startPoint y: 343, endPoint x: 378, endPoint y: 338, distance: 57.6
drag, startPoint x: 393, startPoint y: 341, endPoint x: 411, endPoint y: 342, distance: 17.6
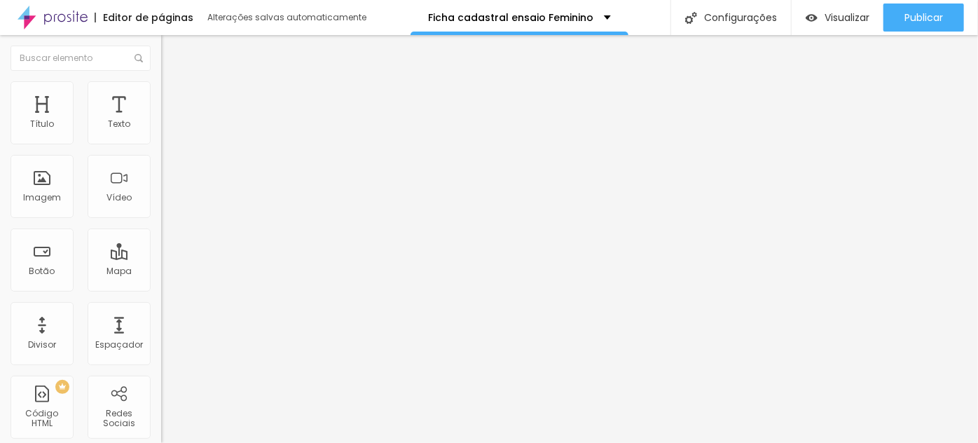
type input "Nome (Para modelos menores de 18 anos, preencher com os dados do resposável)"
click at [161, 141] on span at bounding box center [165, 147] width 8 height 12
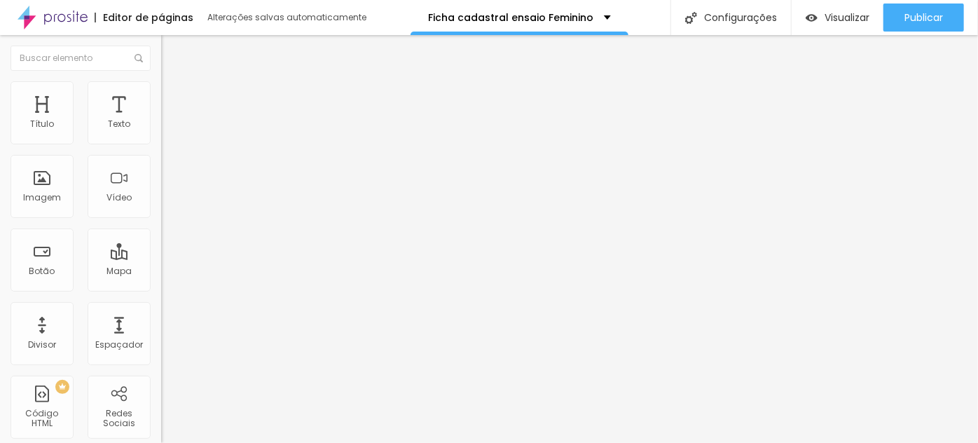
scroll to position [1210, 0]
drag, startPoint x: 277, startPoint y: 209, endPoint x: 275, endPoint y: 177, distance: 31.6
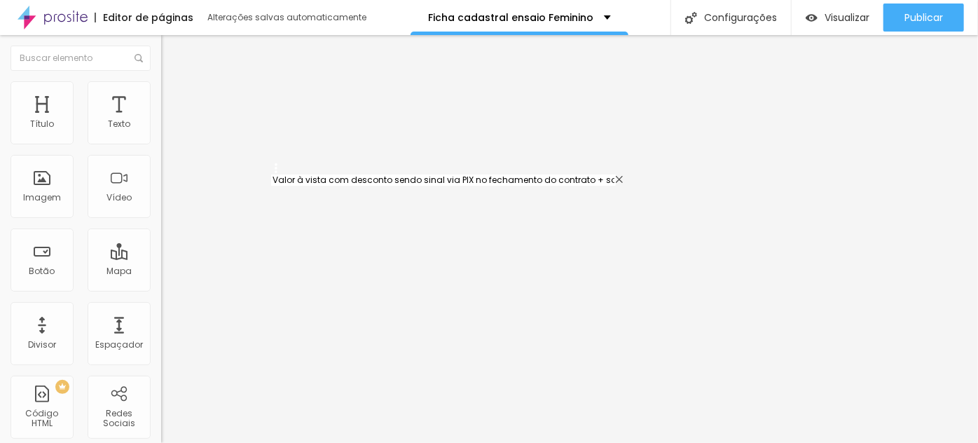
type input "Valor à vista com desconto sendo sinal via PIX no fechamento do contrato + sald…"
type input "Sinal via PIX no fechamento do contrato + saldo (parcelado em até 10 vezes sem …"
click at [161, 141] on span at bounding box center [165, 147] width 8 height 12
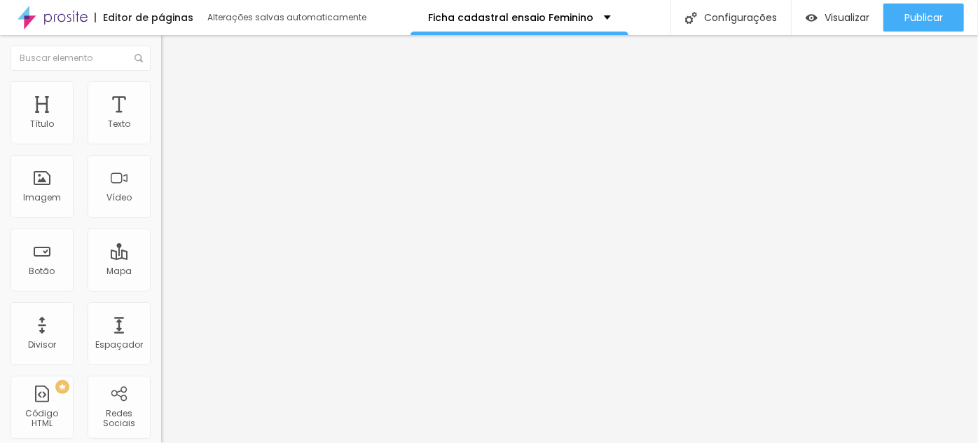
scroll to position [1258, 0]
type input "Data de nascimento da modelo"
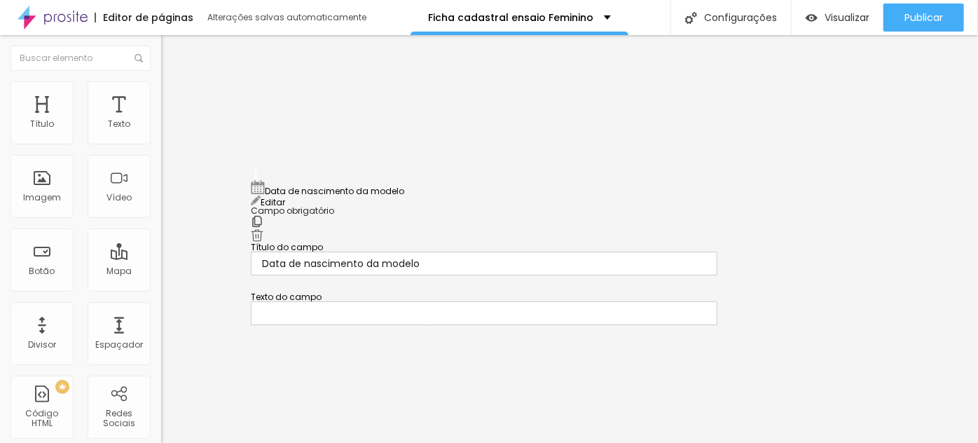
drag, startPoint x: 259, startPoint y: 251, endPoint x: 239, endPoint y: 114, distance: 138.7
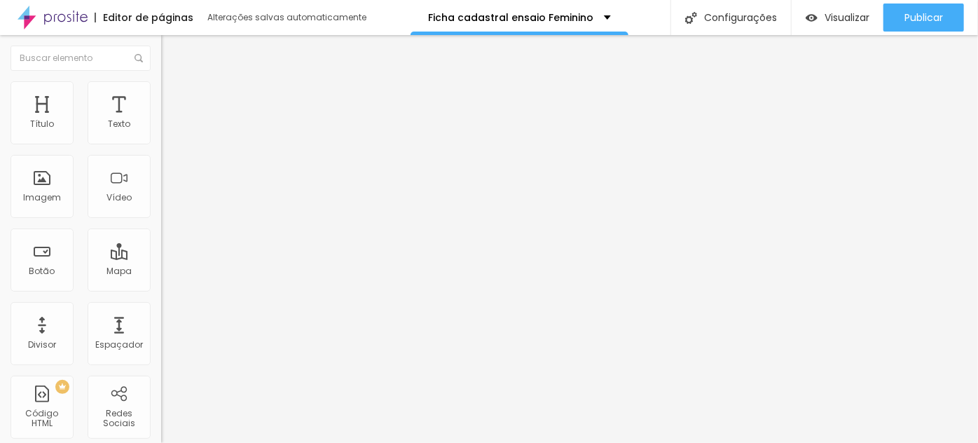
scroll to position [1131, 0]
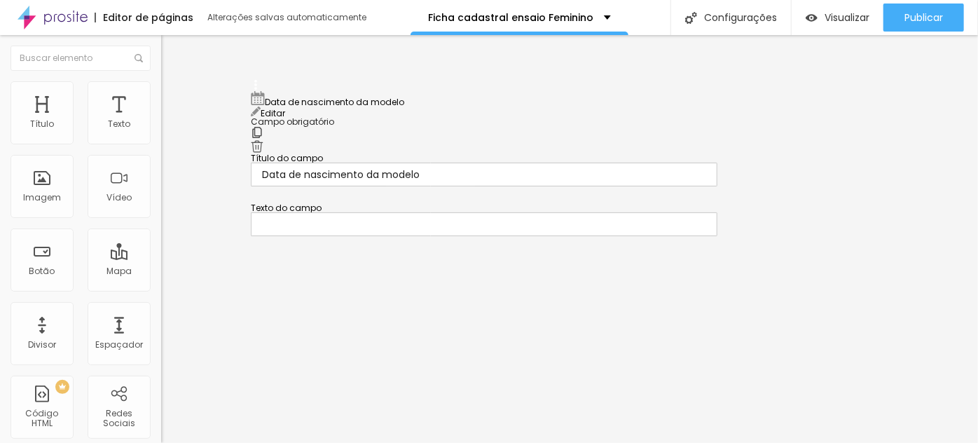
drag, startPoint x: 254, startPoint y: 264, endPoint x: 259, endPoint y: 95, distance: 169.6
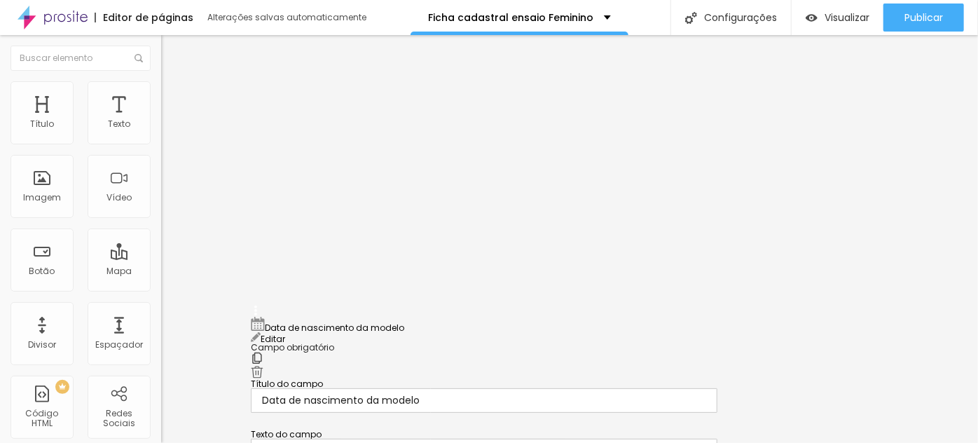
scroll to position [917, 0]
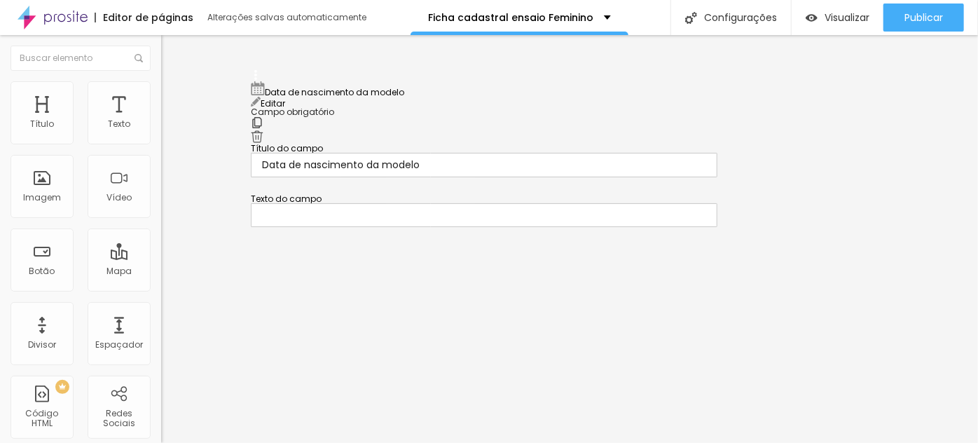
drag, startPoint x: 254, startPoint y: 361, endPoint x: 243, endPoint y: 88, distance: 272.8
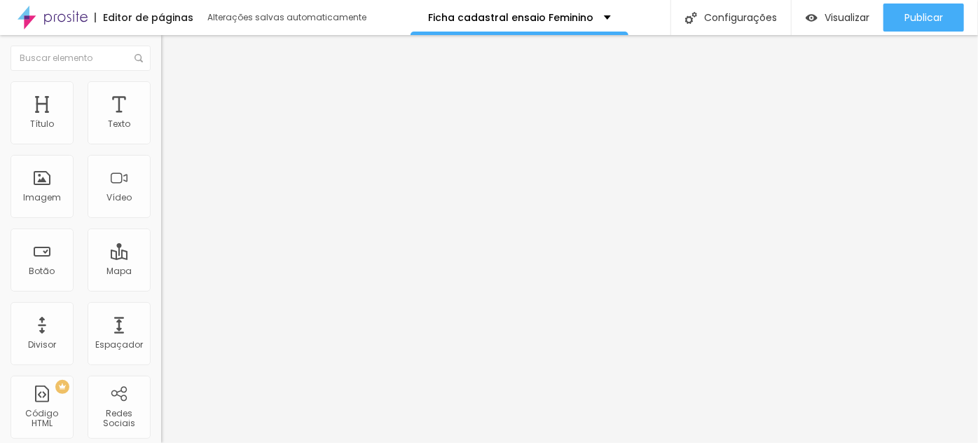
scroll to position [790, 0]
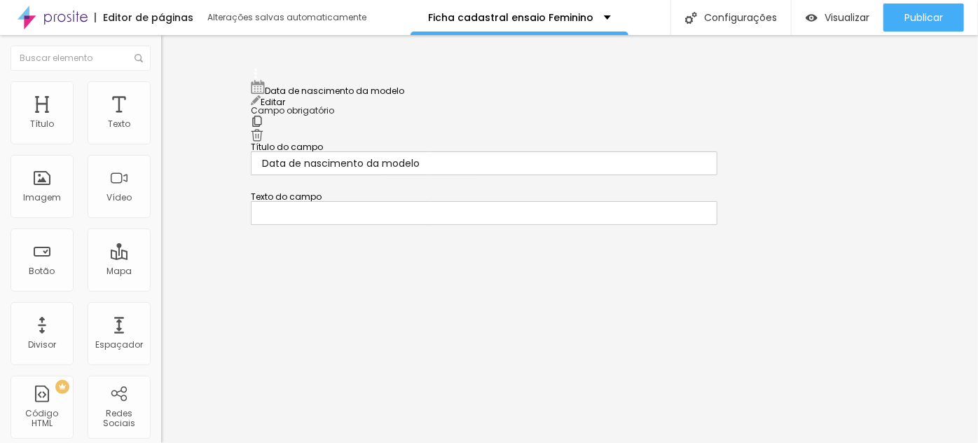
drag, startPoint x: 252, startPoint y: 216, endPoint x: 250, endPoint y: 88, distance: 128.2
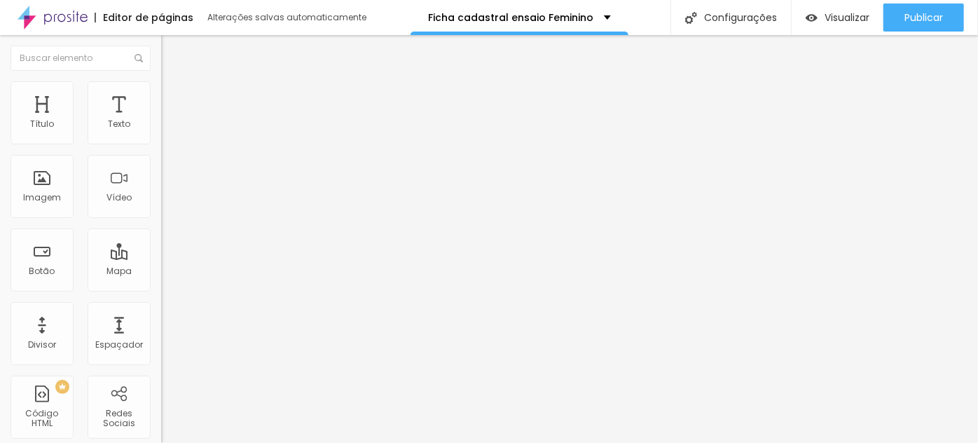
scroll to position [525, 0]
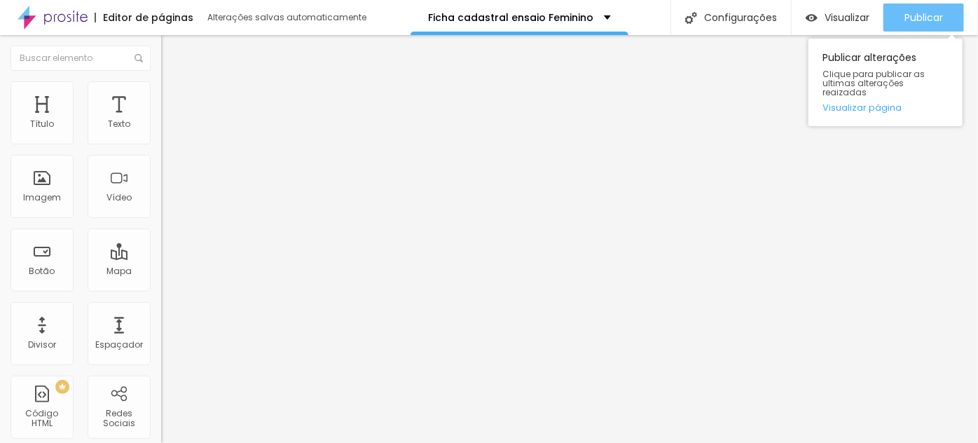
click at [923, 20] on span "Publicar" at bounding box center [924, 17] width 39 height 11
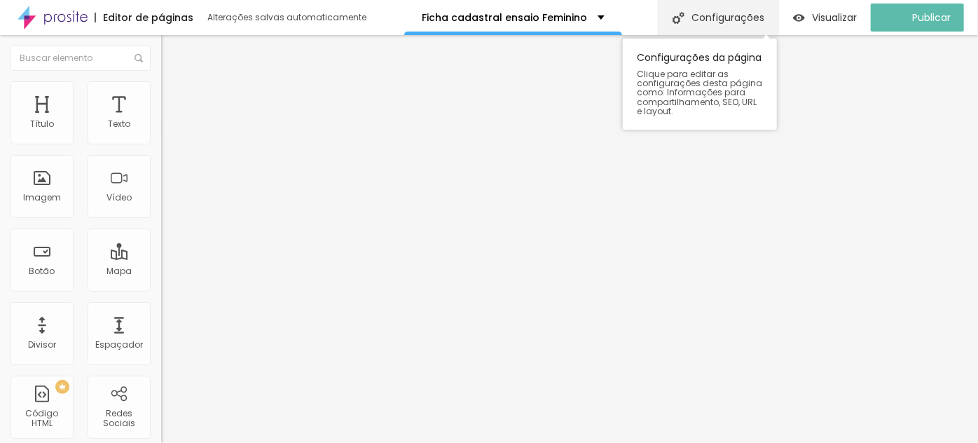
click at [751, 11] on div "Configurações" at bounding box center [718, 17] width 121 height 35
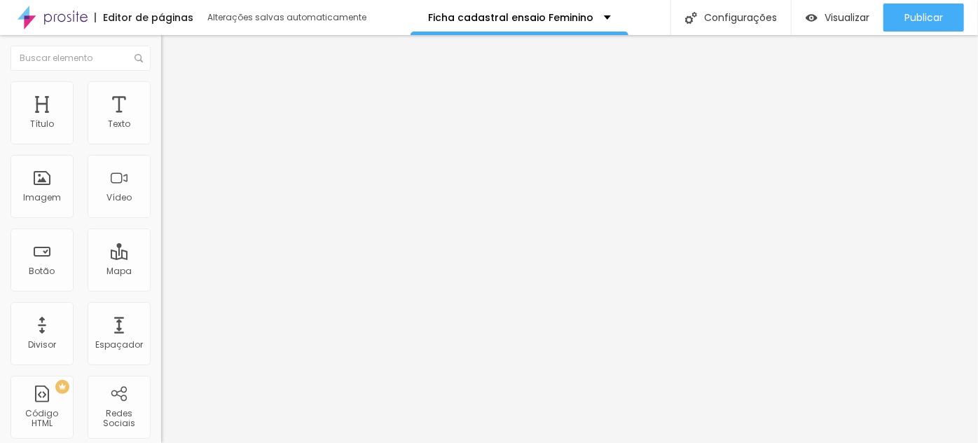
drag, startPoint x: 579, startPoint y: 229, endPoint x: 569, endPoint y: 229, distance: 9.8
drag, startPoint x: 347, startPoint y: 228, endPoint x: 364, endPoint y: 226, distance: 17.6
drag, startPoint x: 355, startPoint y: 226, endPoint x: 458, endPoint y: 207, distance: 104.7
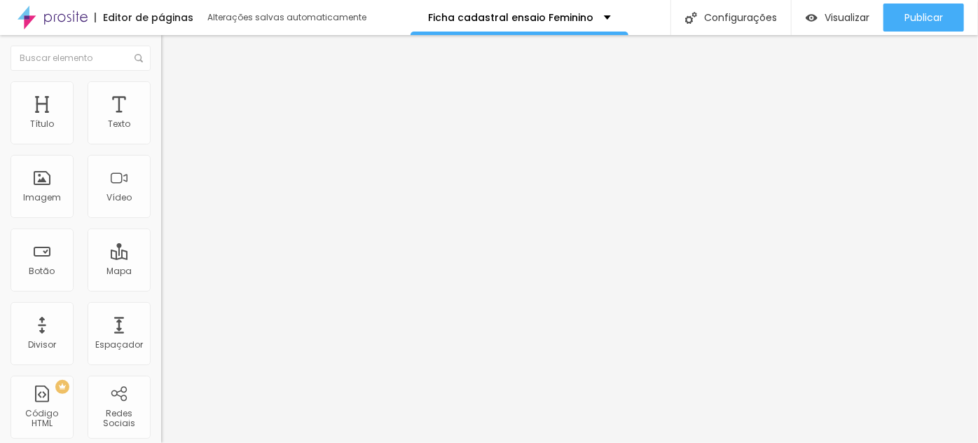
type input "/fichatouch"
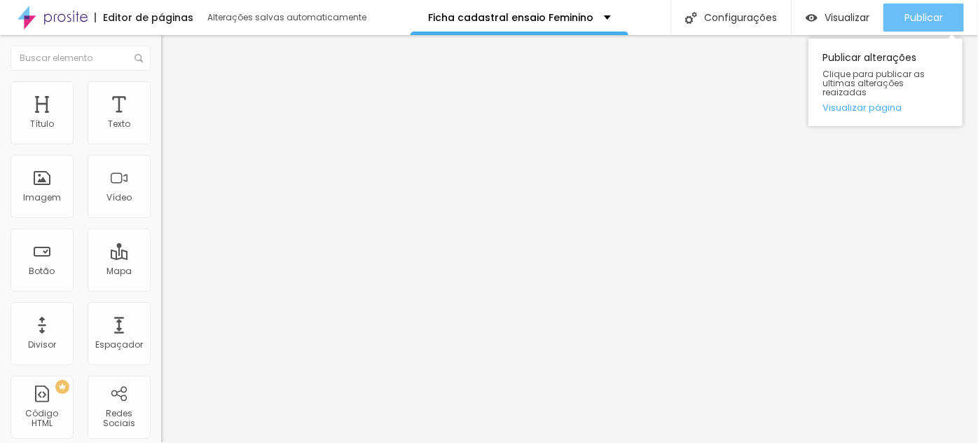
click at [919, 18] on span "Publicar" at bounding box center [924, 17] width 39 height 11
click at [914, 15] on span "Publicar" at bounding box center [924, 17] width 39 height 11
click at [924, 21] on span "Publicar" at bounding box center [924, 17] width 39 height 11
click at [932, 12] on span "Publicar" at bounding box center [924, 17] width 39 height 11
click at [908, 22] on span "Publicar" at bounding box center [924, 17] width 39 height 11
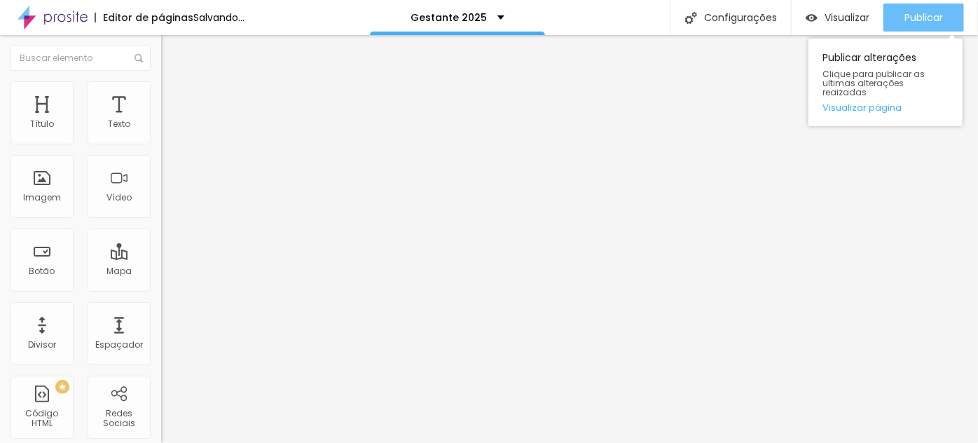
click at [939, 13] on span "Publicar" at bounding box center [924, 17] width 39 height 11
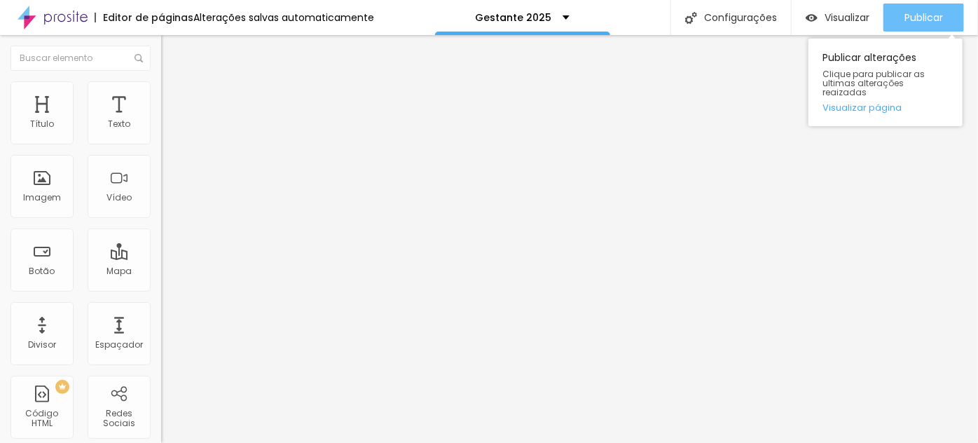
click at [930, 25] on div "Publicar" at bounding box center [924, 18] width 39 height 28
